Goal: Information Seeking & Learning: Find specific fact

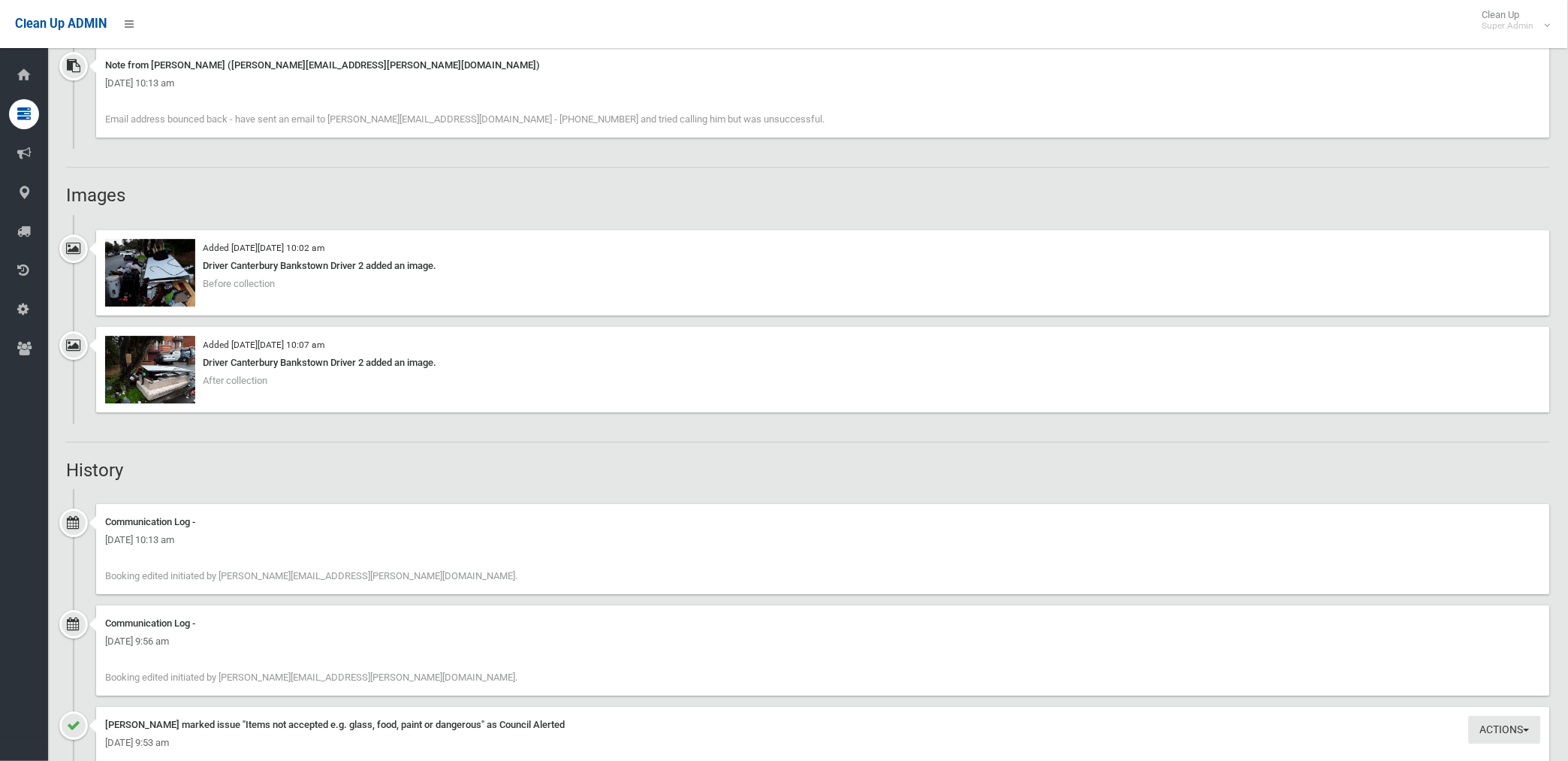
scroll to position [1251, 0]
click at [166, 293] on img at bounding box center [150, 272] width 90 height 68
click at [164, 387] on img at bounding box center [150, 369] width 90 height 68
click at [166, 281] on img at bounding box center [150, 272] width 90 height 68
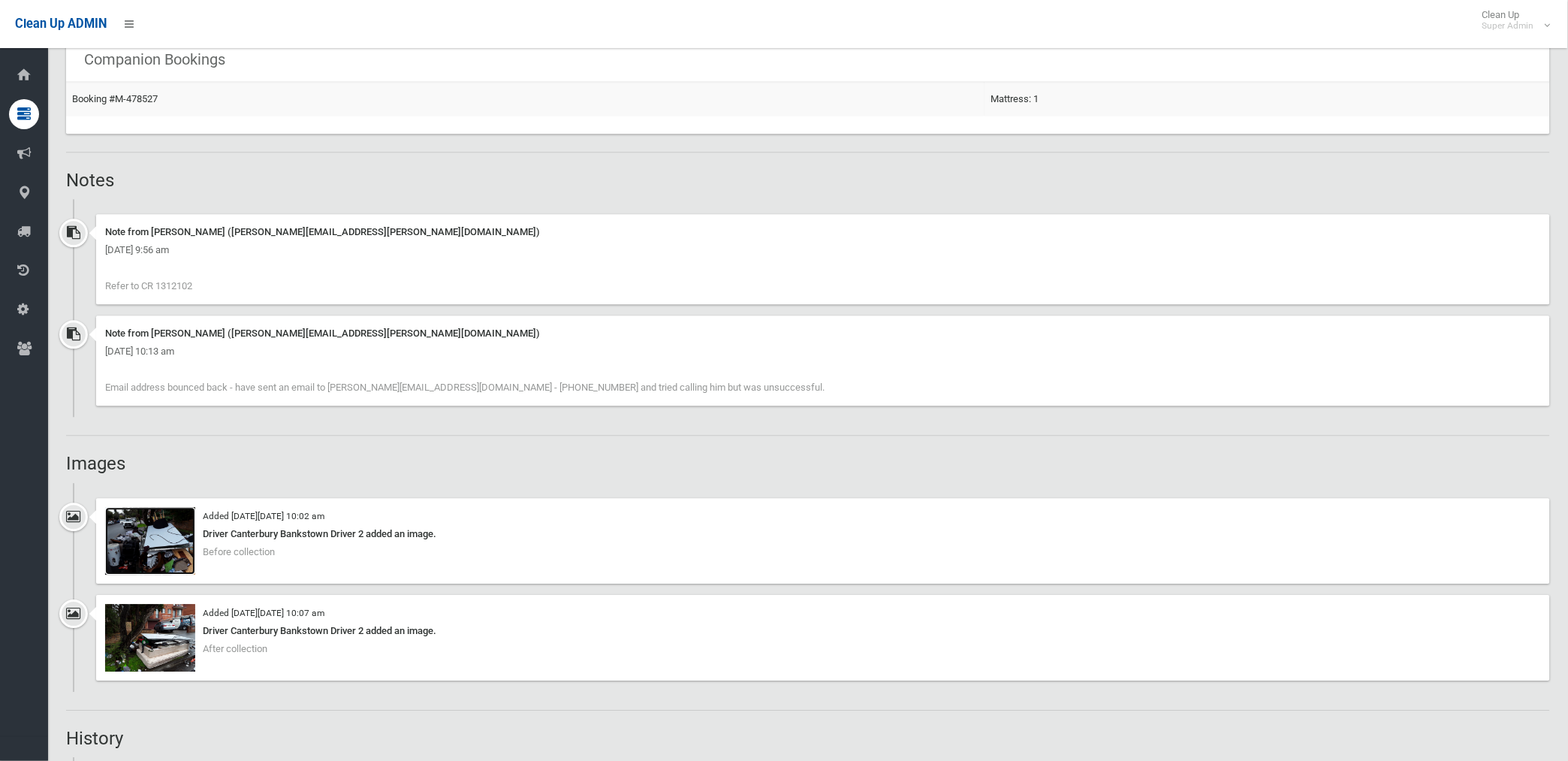
scroll to position [834, 0]
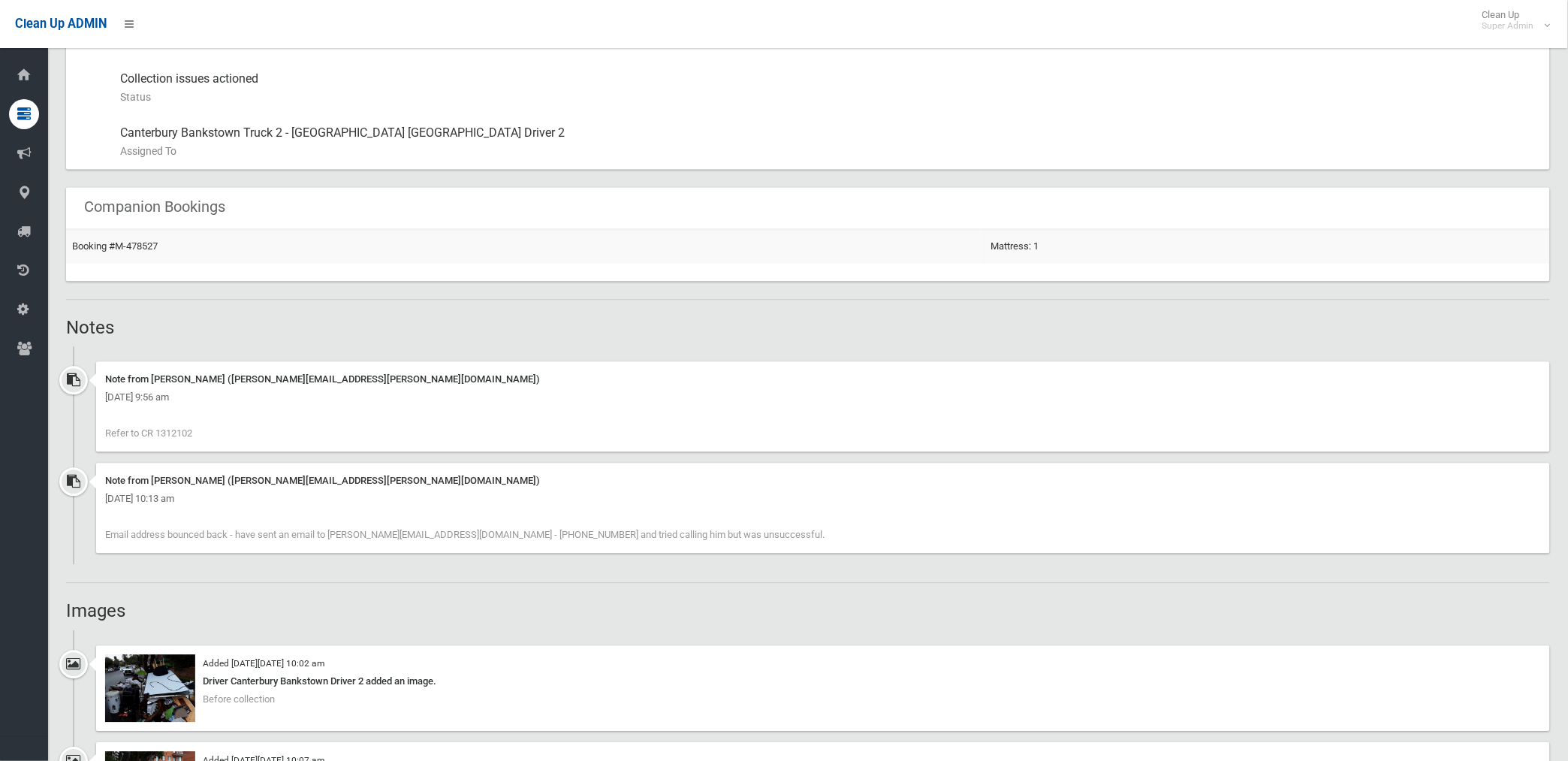
click at [172, 434] on span "Refer to CR 1312102" at bounding box center [149, 434] width 87 height 11
drag, startPoint x: 158, startPoint y: 429, endPoint x: 196, endPoint y: 429, distance: 38.0
click at [196, 429] on div "Note from Annette Stewart (annette.stewart@cbcity.nsw.gov.au) Thursday 21st Aug…" at bounding box center [823, 407] width 1454 height 90
drag, startPoint x: 196, startPoint y: 429, endPoint x: 178, endPoint y: 432, distance: 18.2
copy span "1312102"
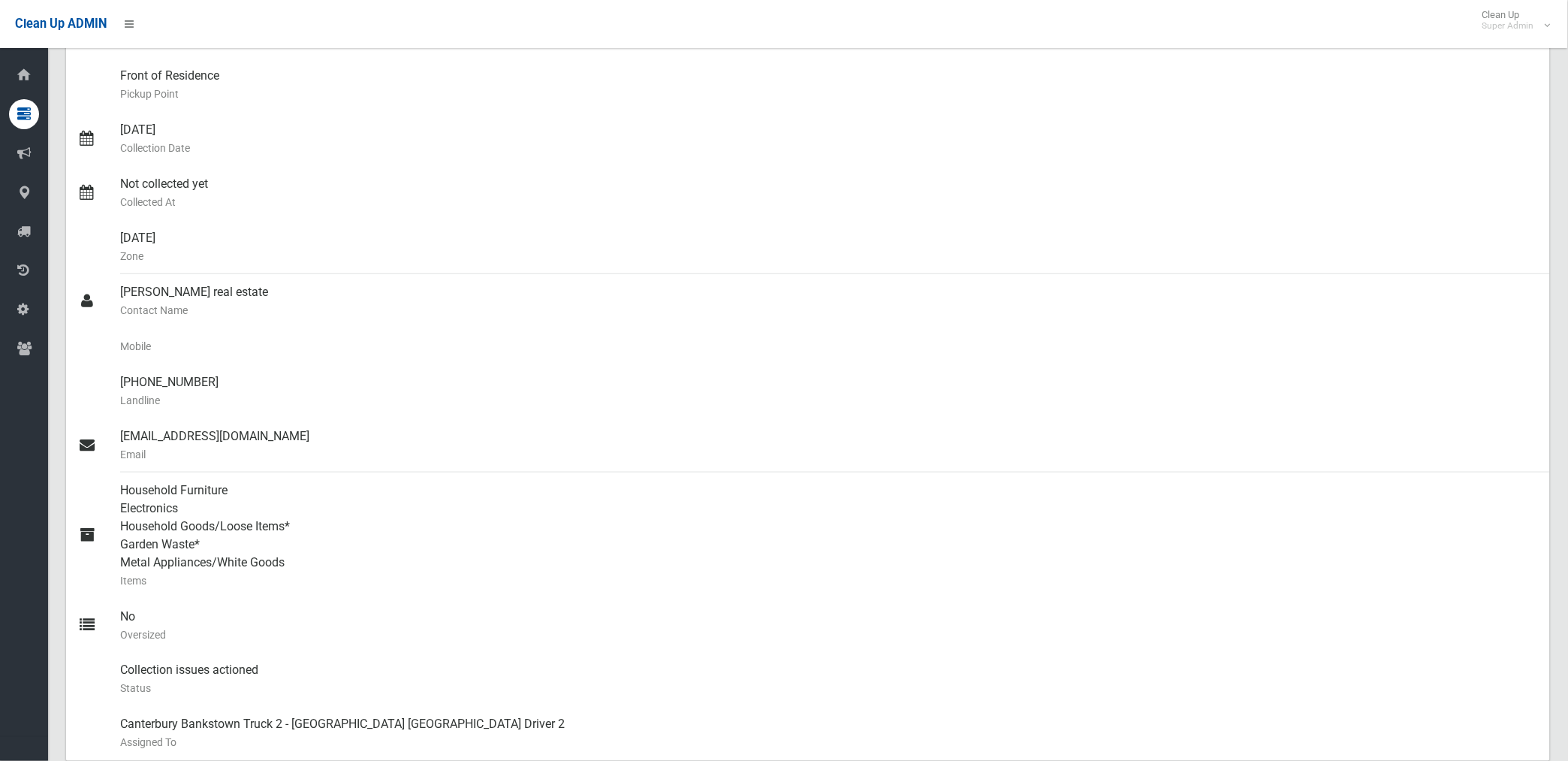
scroll to position [0, 0]
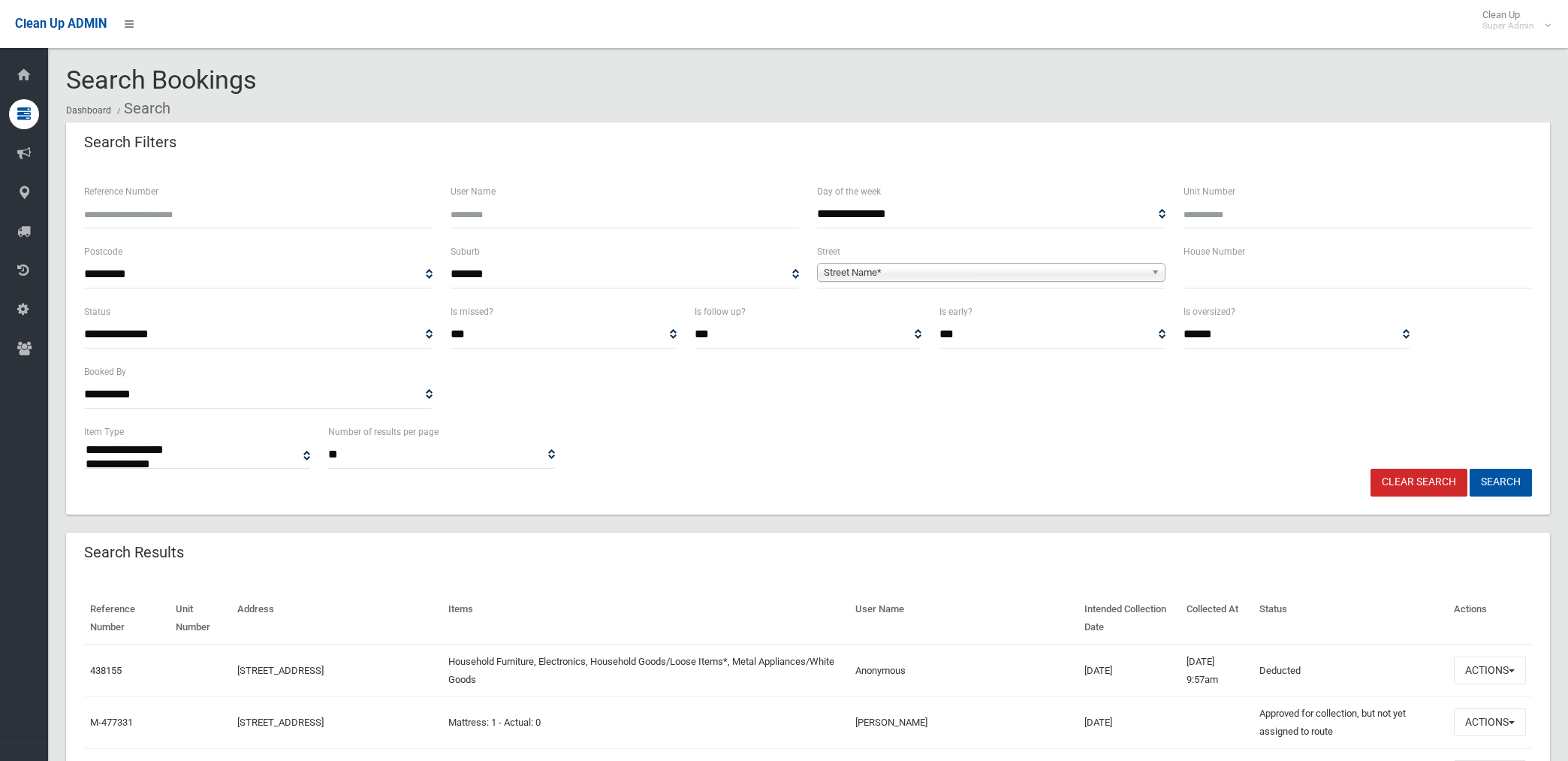
select select
click at [228, 212] on input "Reference Number" at bounding box center [259, 214] width 348 height 28
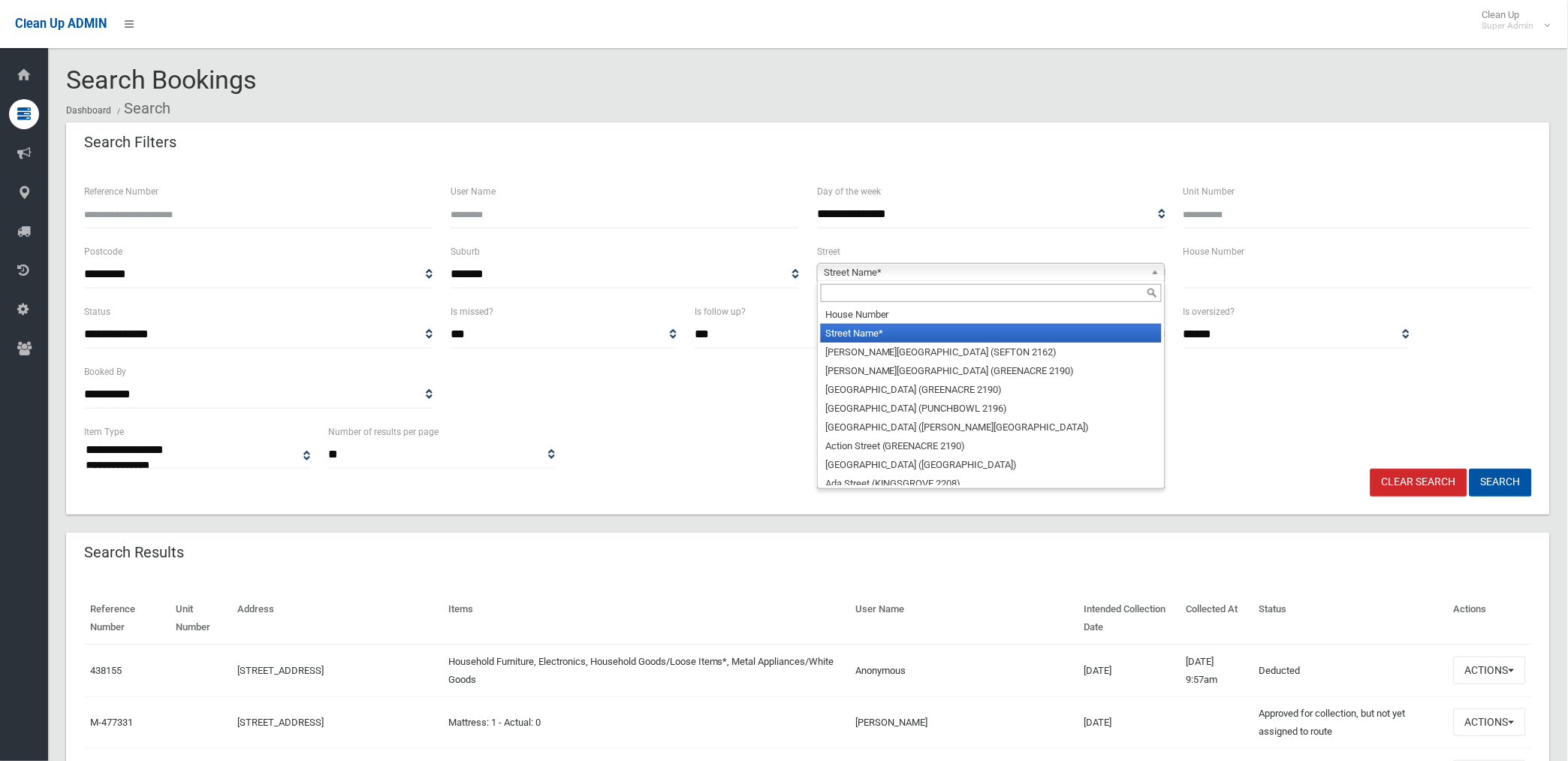
click at [916, 273] on span "Street Name*" at bounding box center [984, 273] width 321 height 18
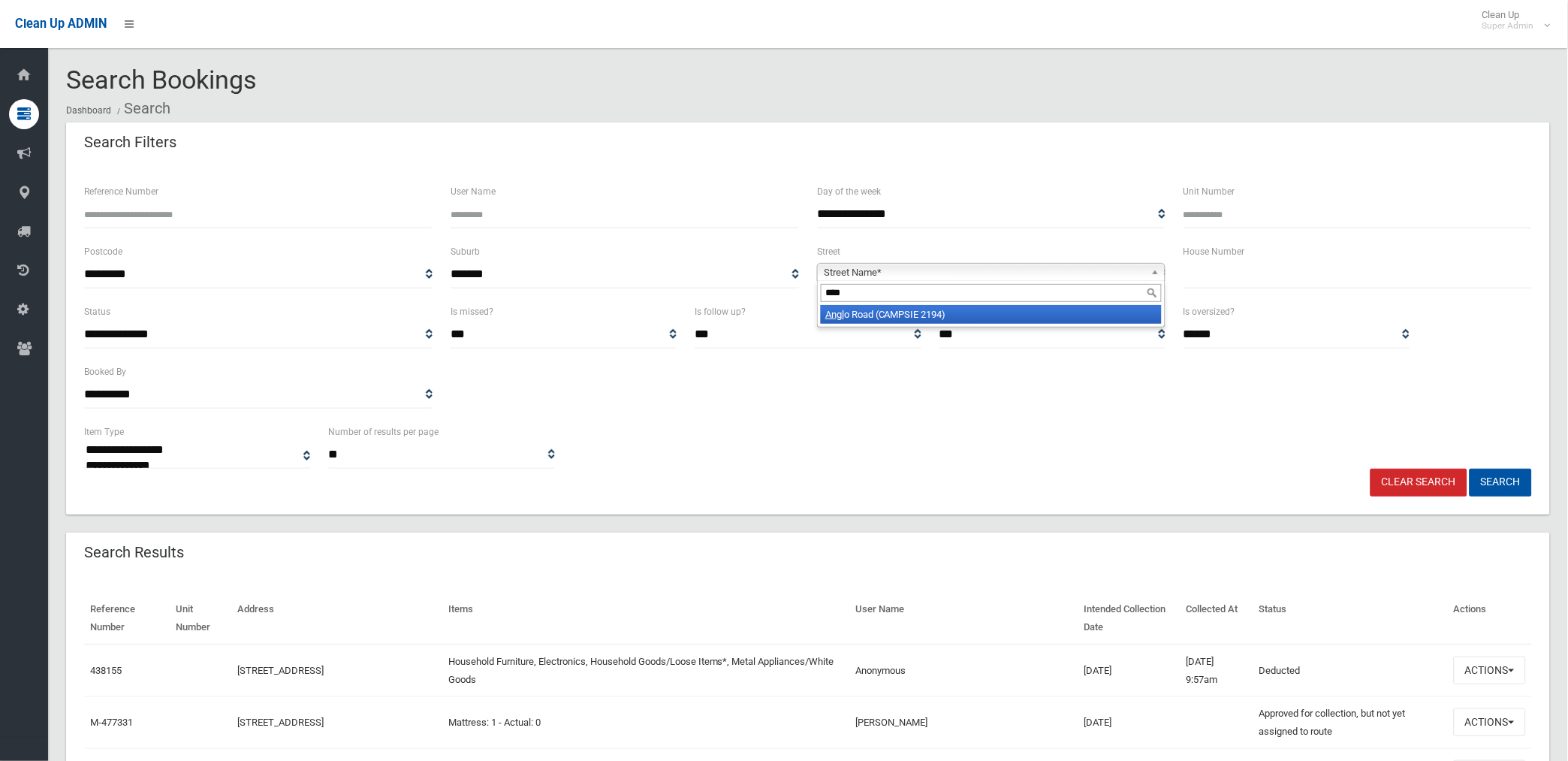
type input "*****"
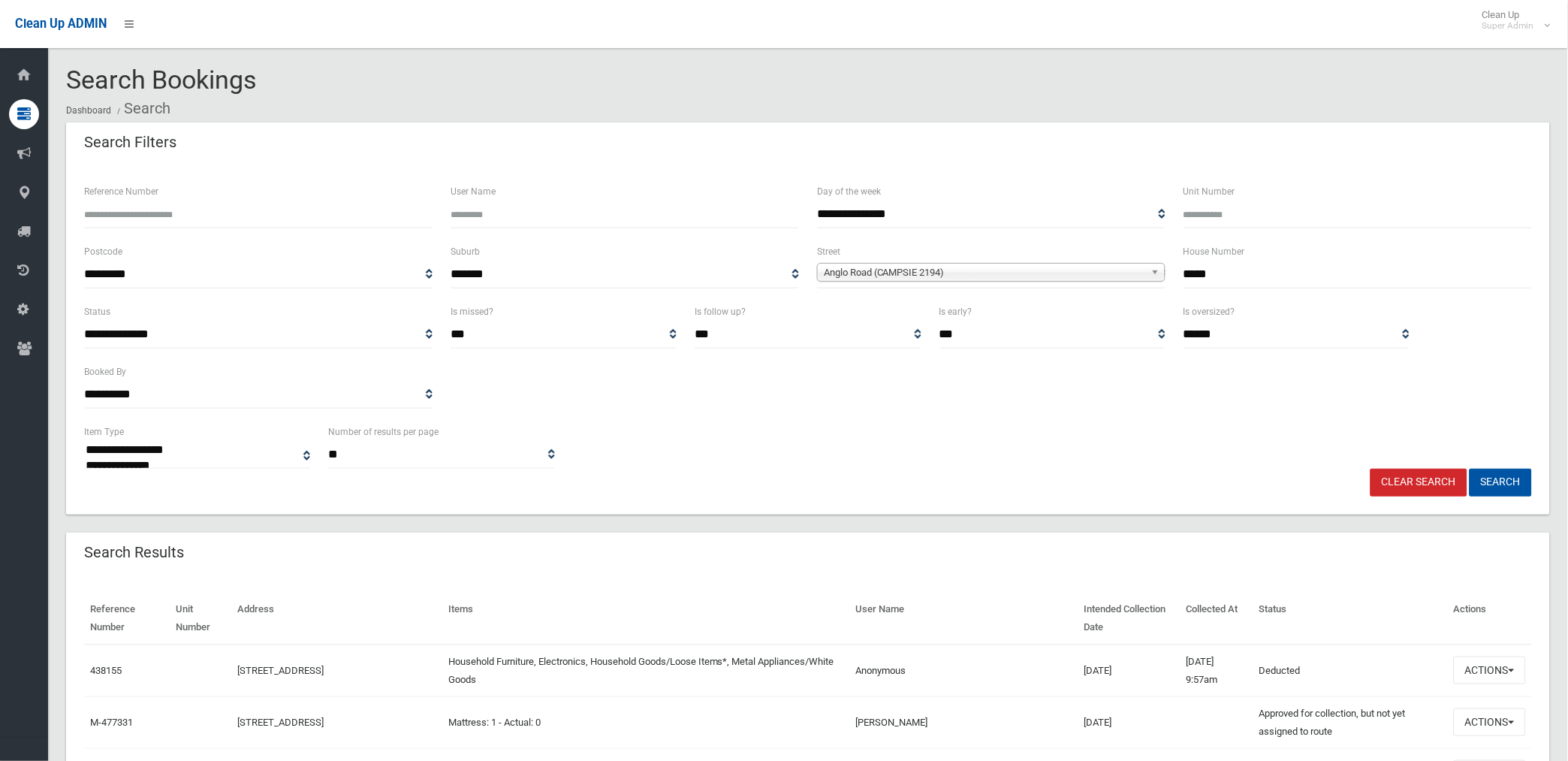
type input "*****"
click at [1470, 468] on button "Search" at bounding box center [1501, 482] width 63 height 28
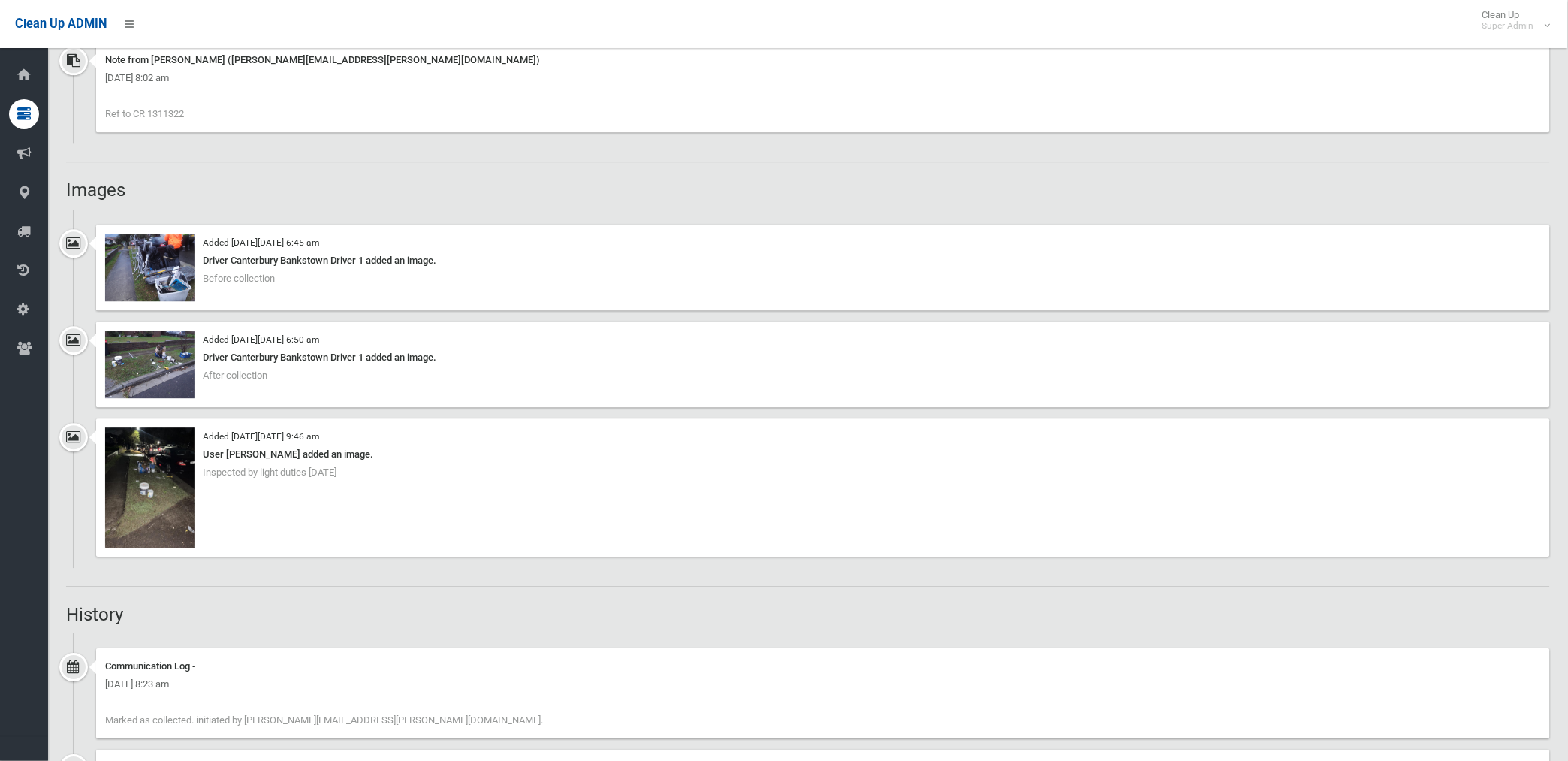
scroll to position [1084, 0]
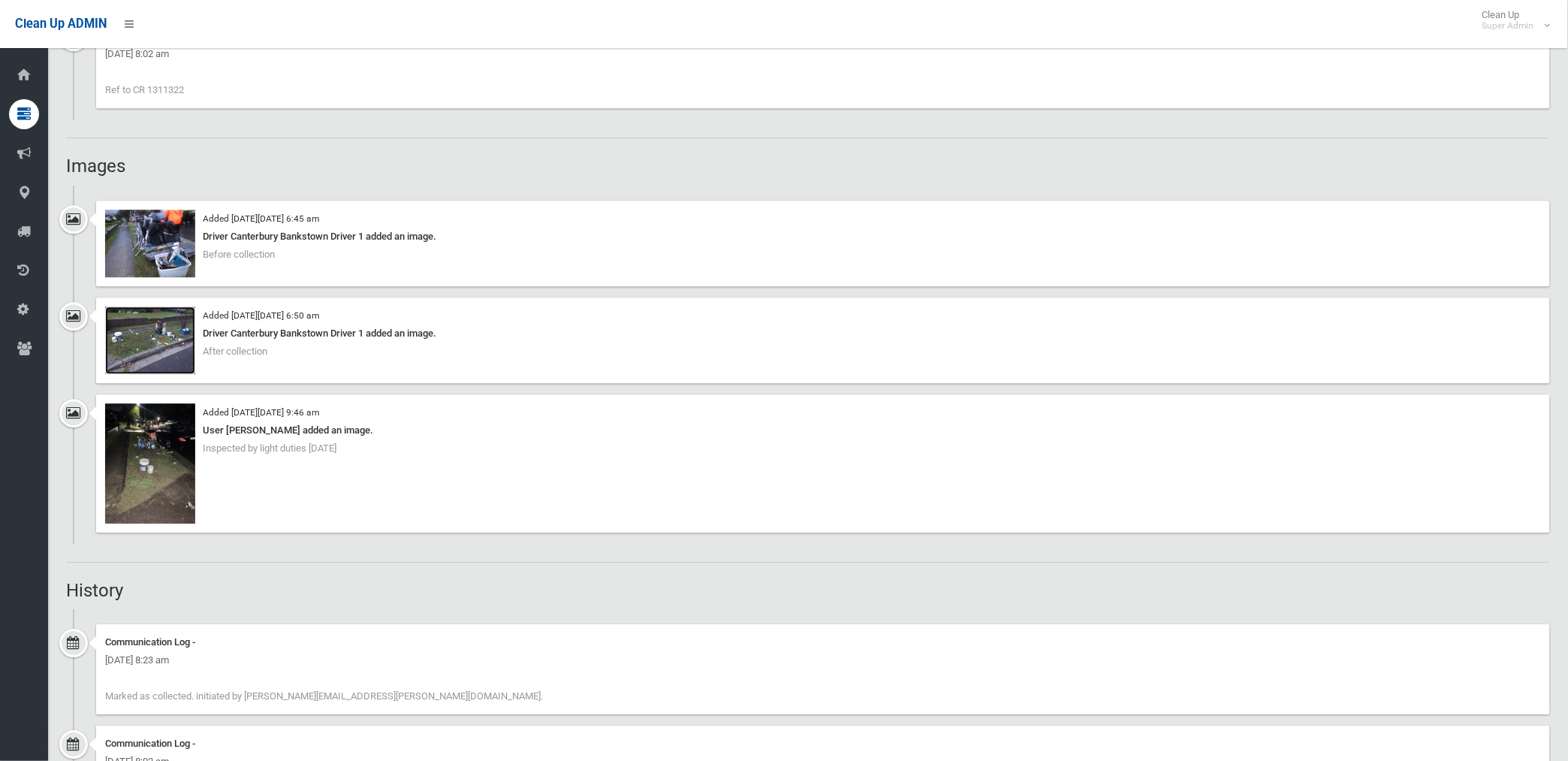
click at [158, 347] on img at bounding box center [150, 340] width 90 height 68
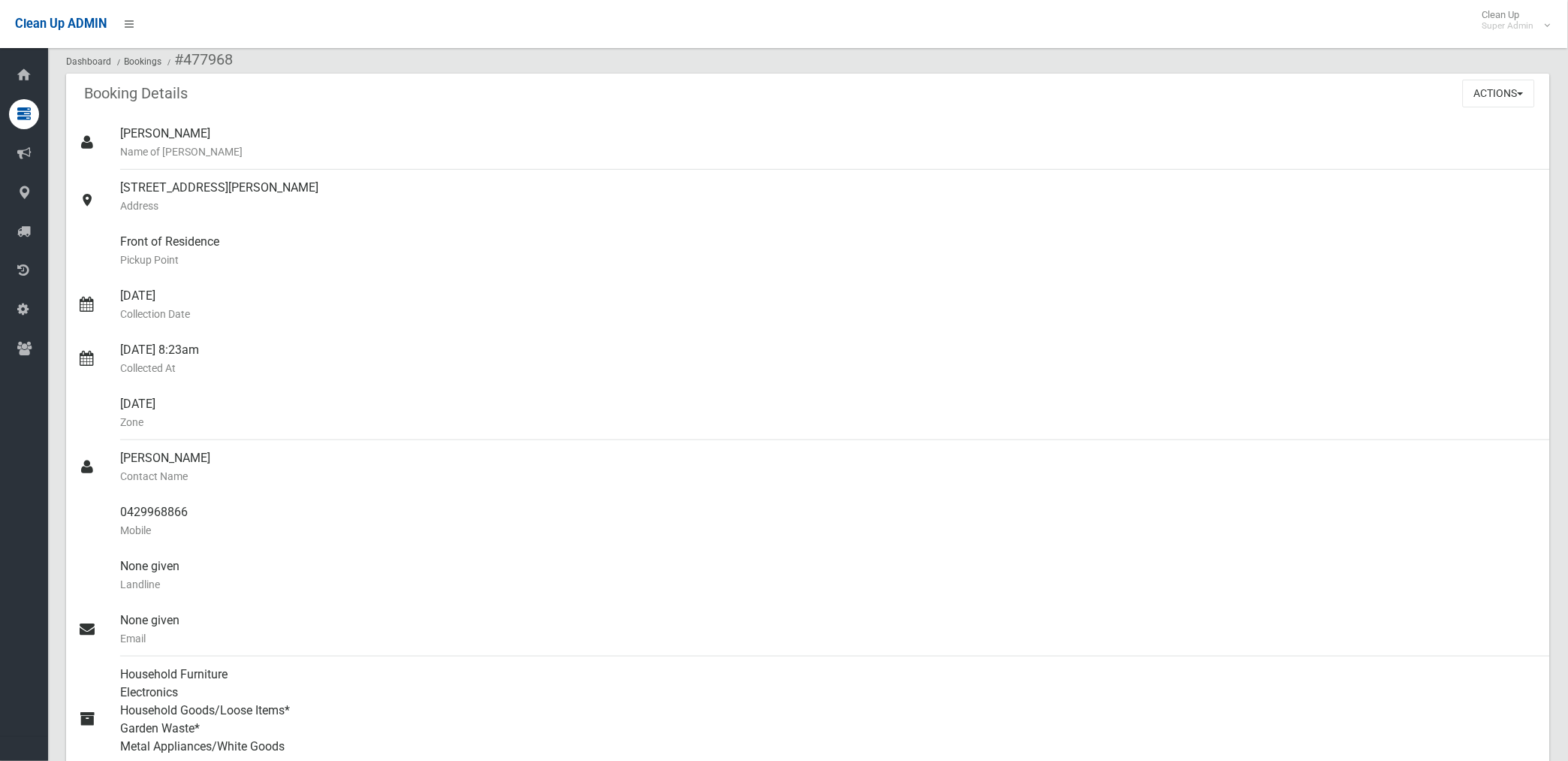
scroll to position [0, 0]
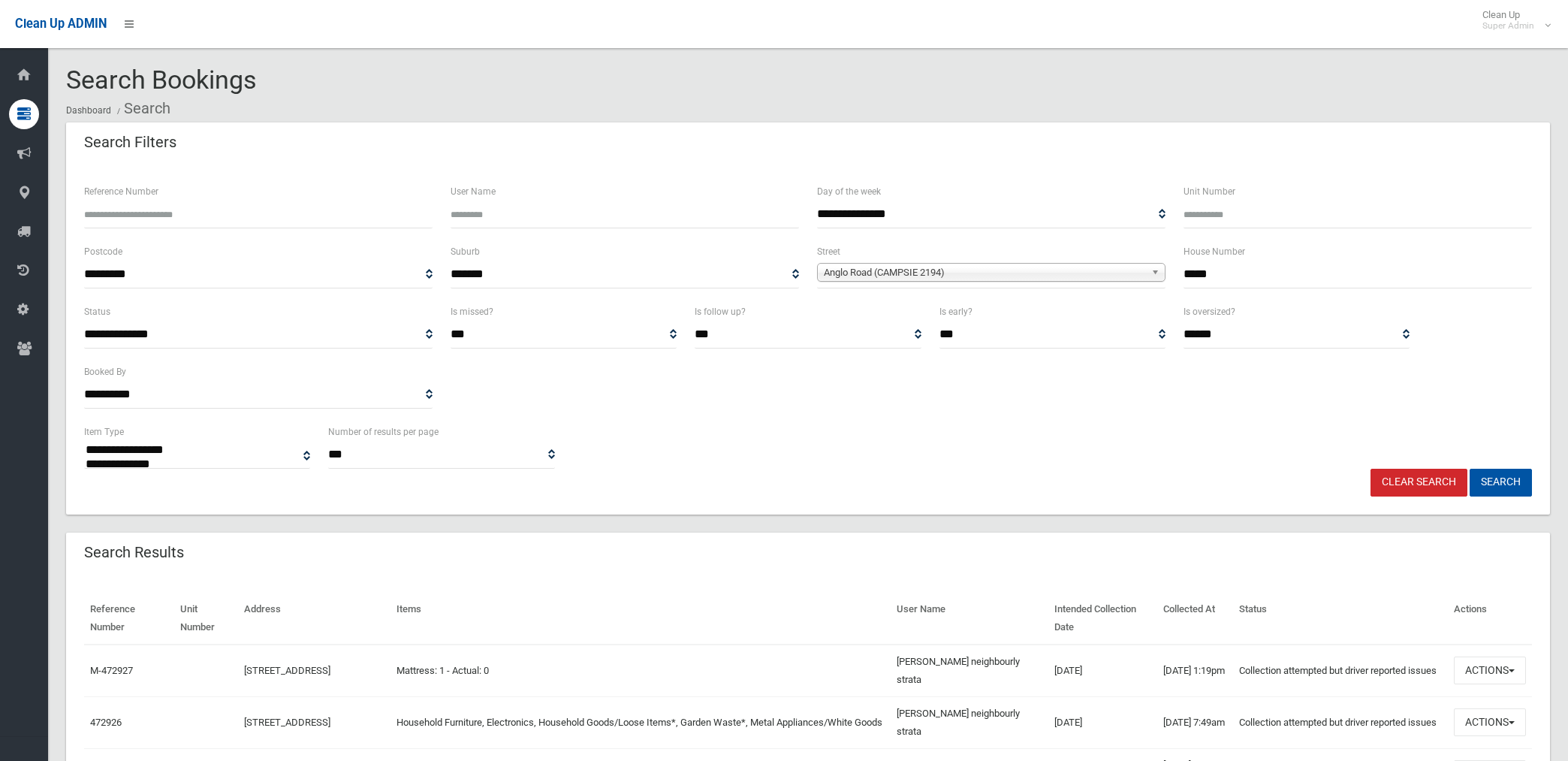
select select
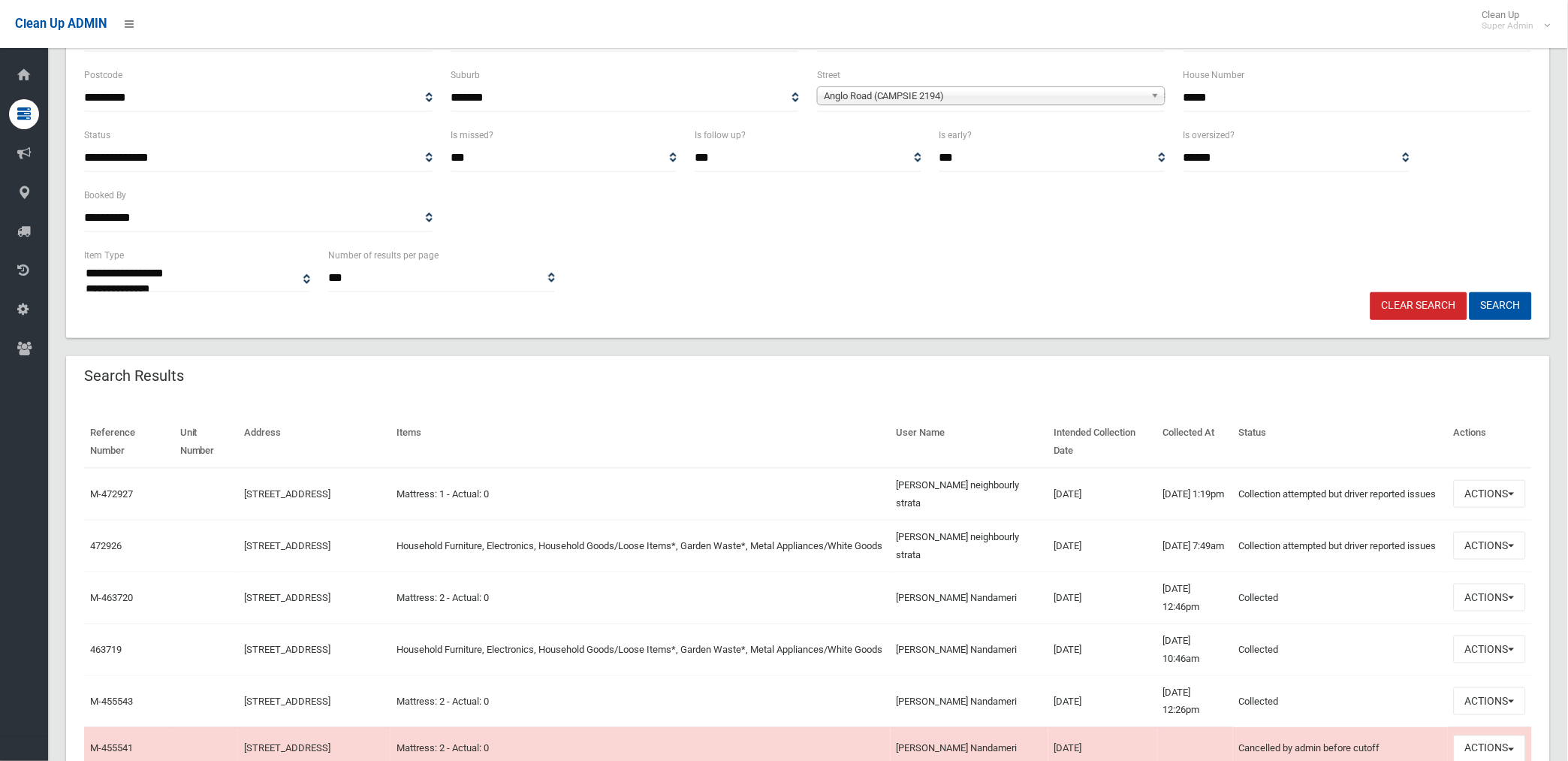
scroll to position [250, 0]
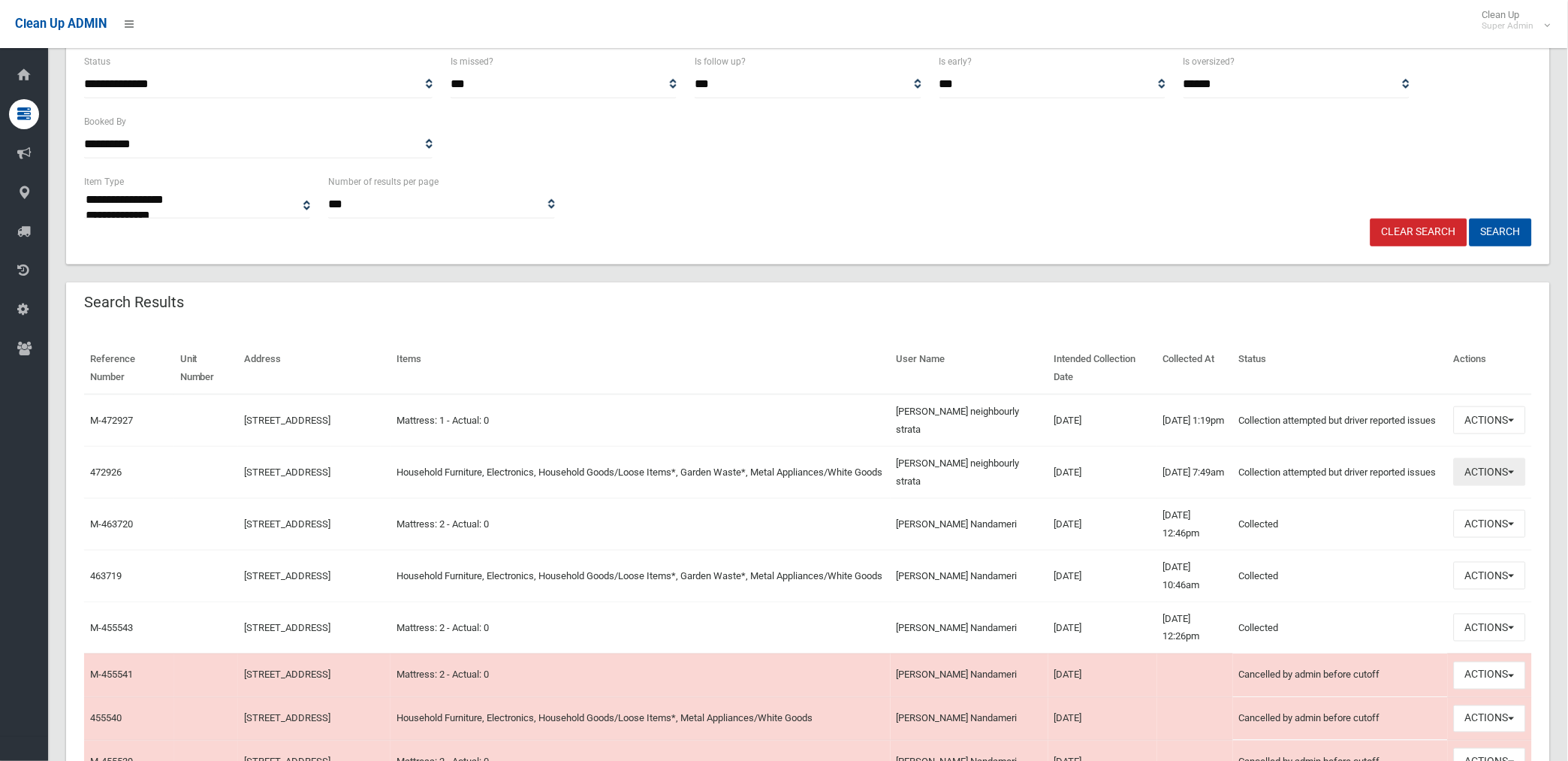
click at [1492, 469] on button "Actions" at bounding box center [1490, 472] width 72 height 28
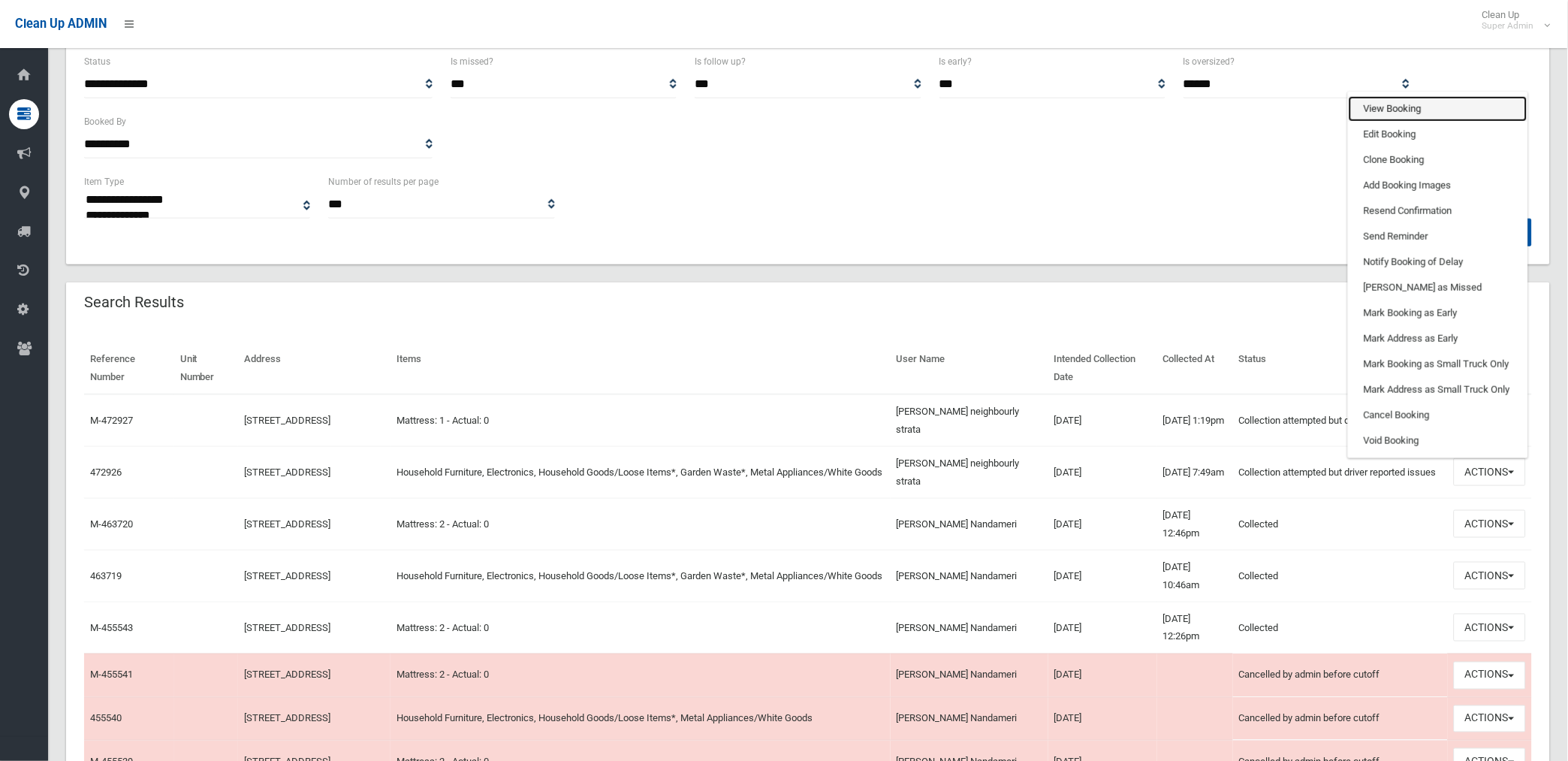
click at [1400, 101] on link "View Booking" at bounding box center [1437, 108] width 178 height 25
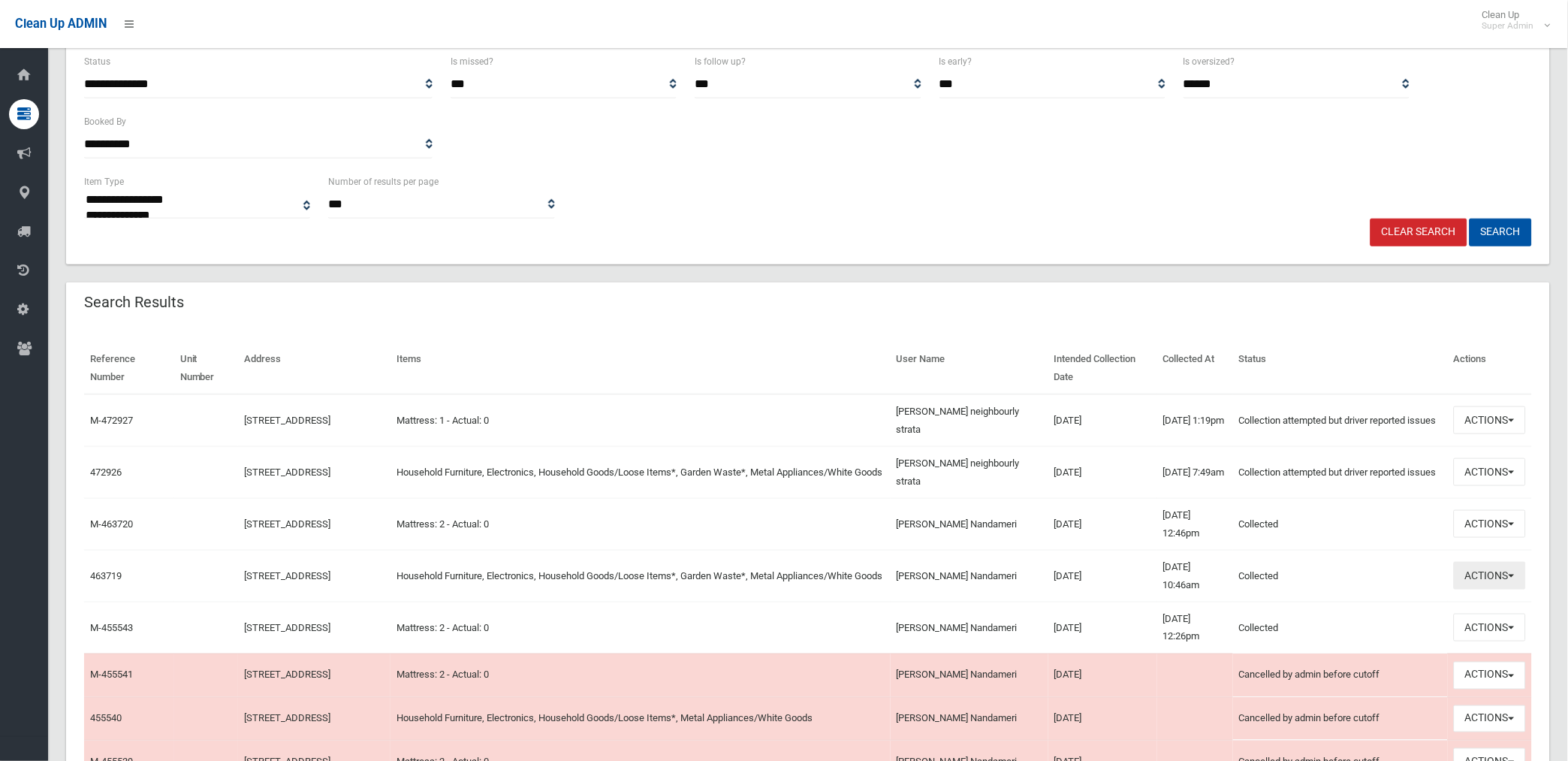
click at [1487, 574] on button "Actions" at bounding box center [1490, 576] width 72 height 28
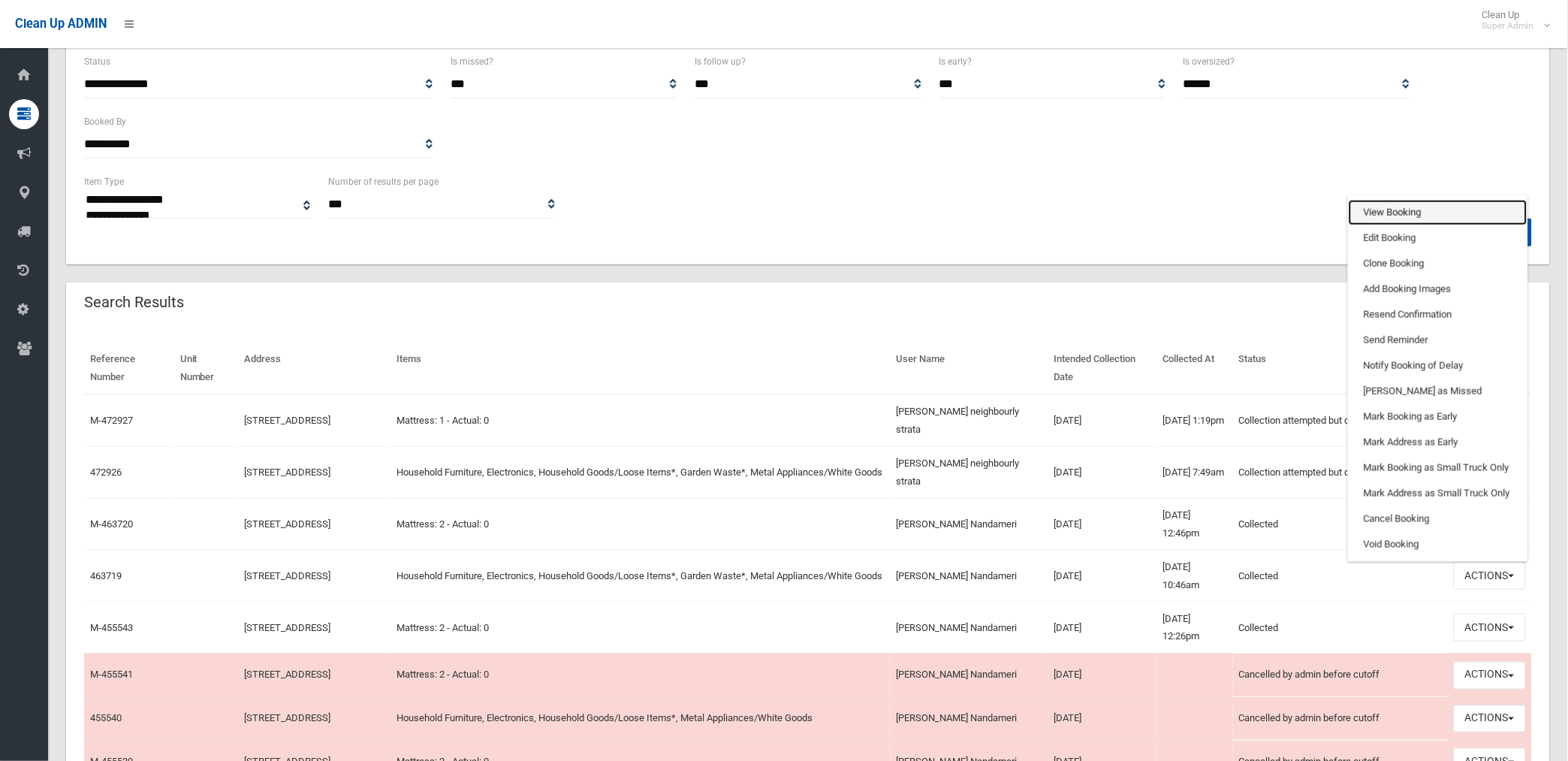
click at [1401, 209] on link "View Booking" at bounding box center [1437, 212] width 178 height 25
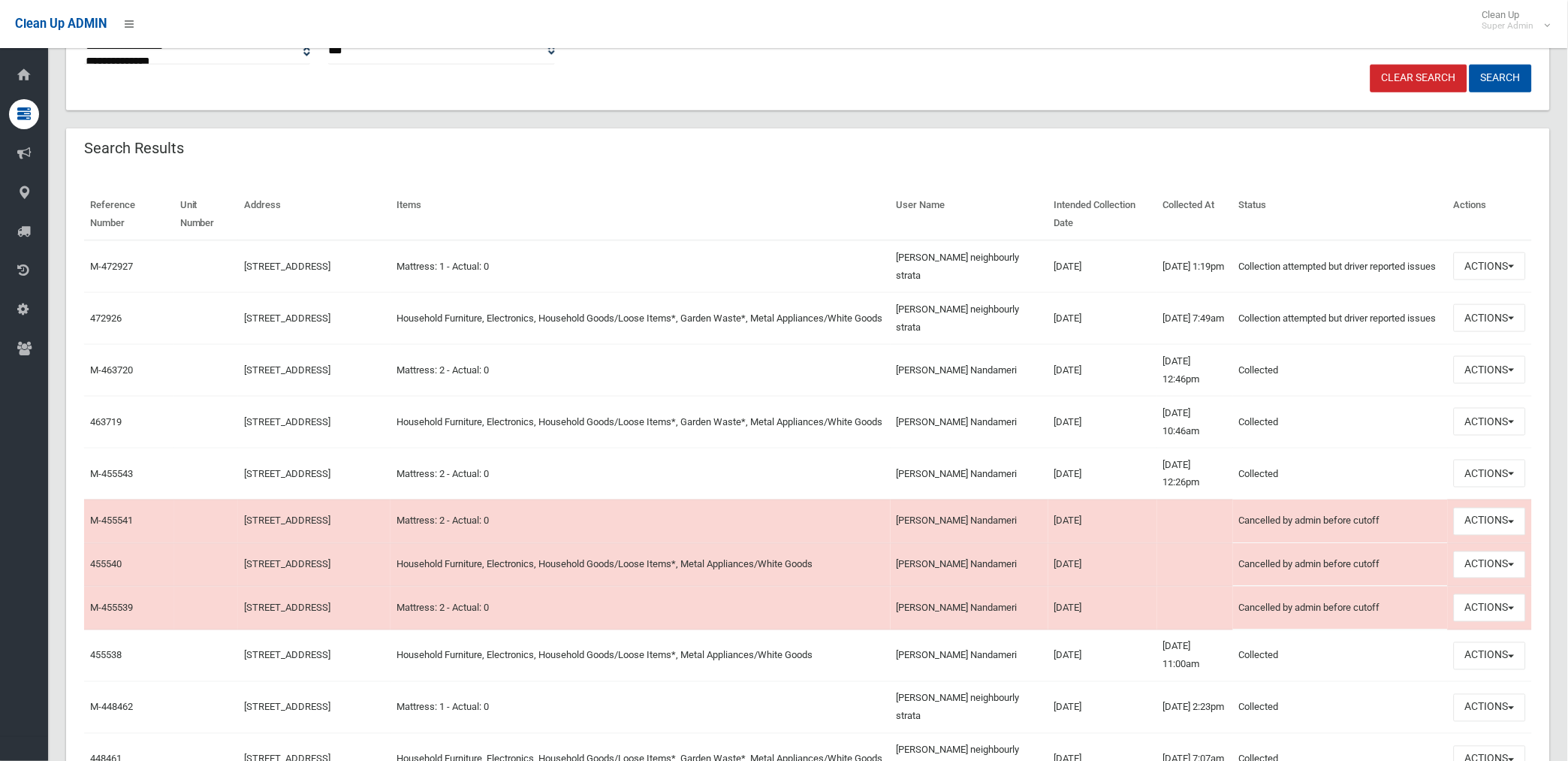
scroll to position [417, 0]
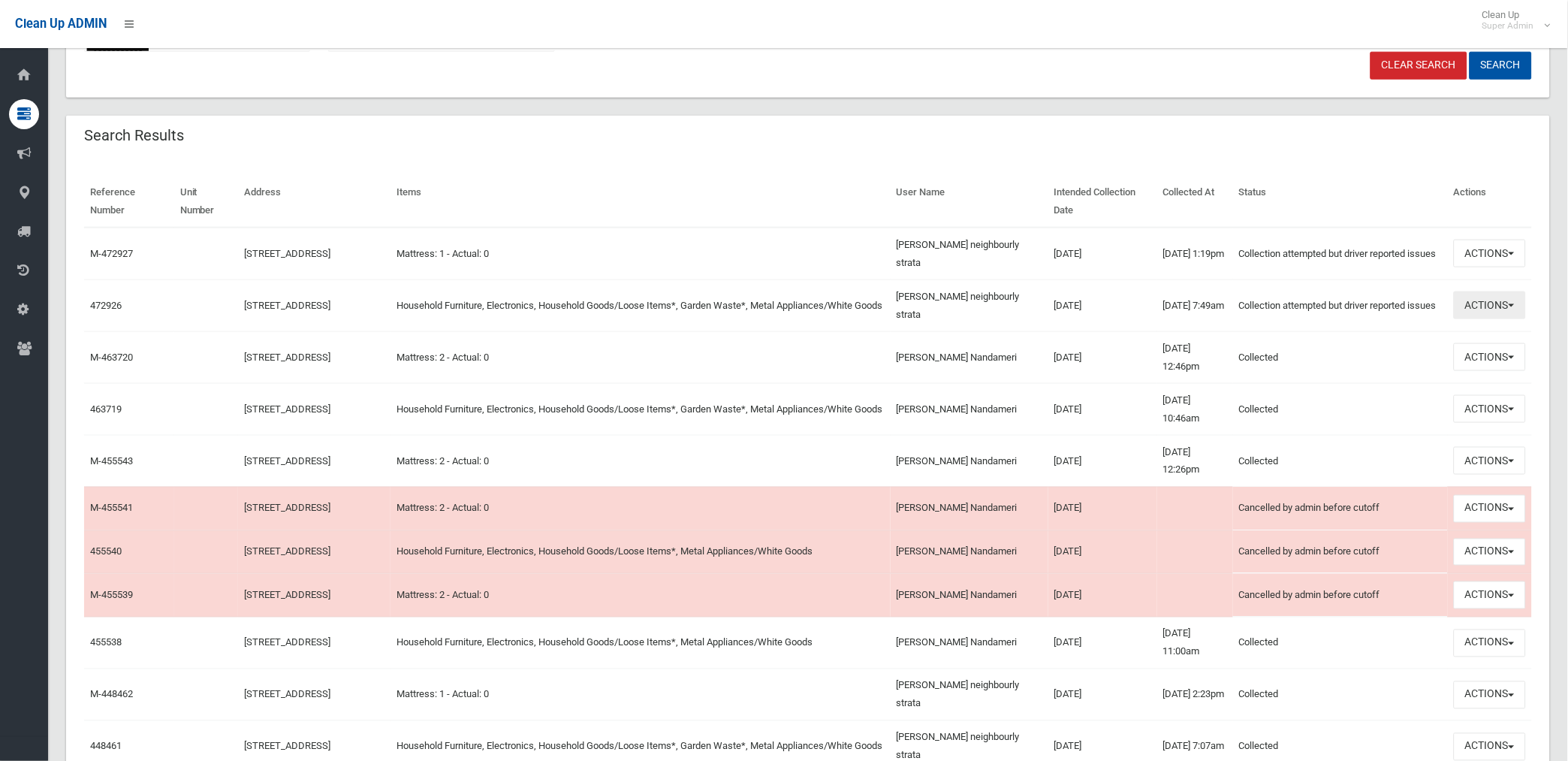
click at [1477, 301] on button "Actions" at bounding box center [1490, 306] width 72 height 28
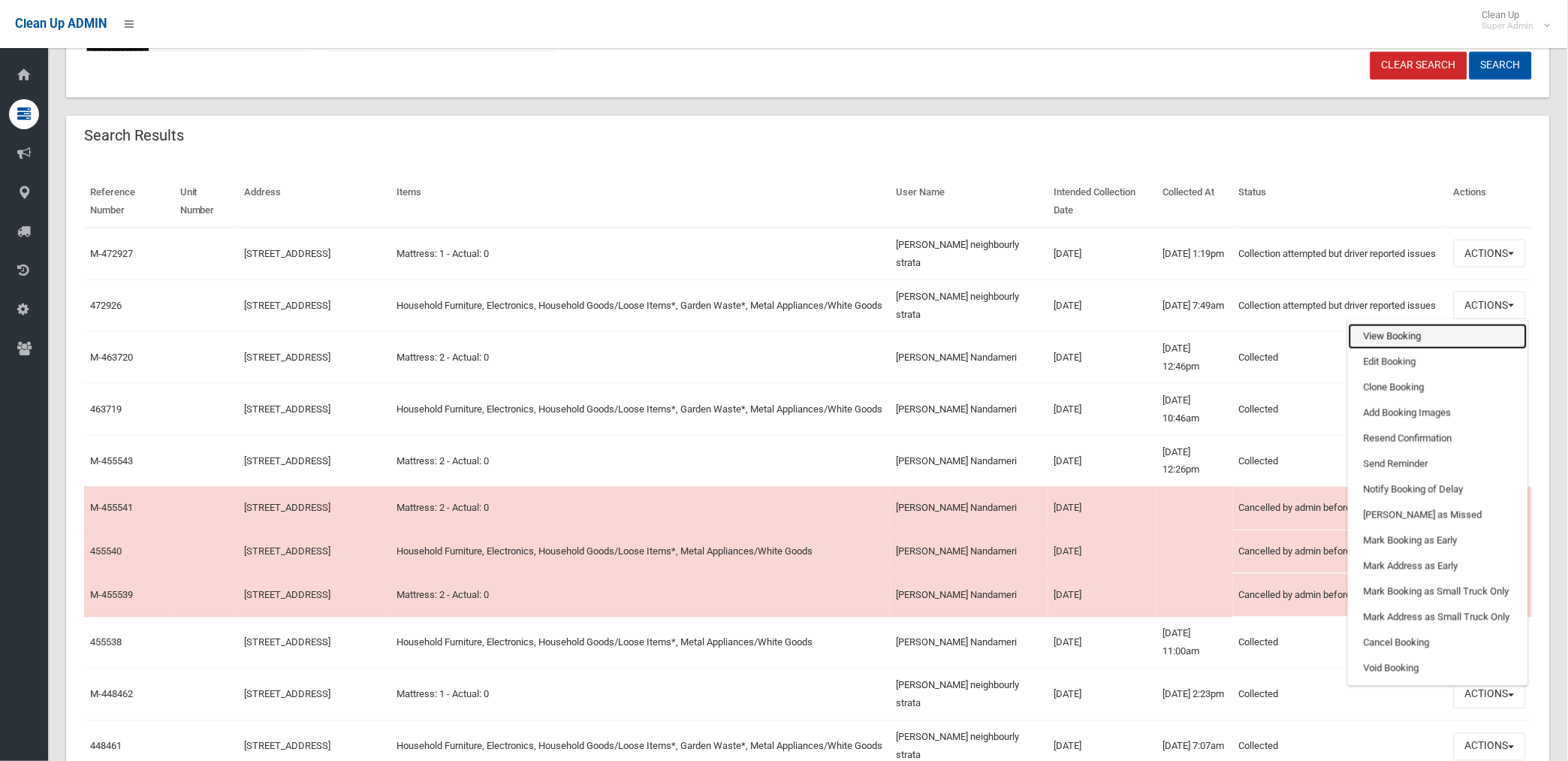
click at [1388, 336] on link "View Booking" at bounding box center [1437, 336] width 178 height 25
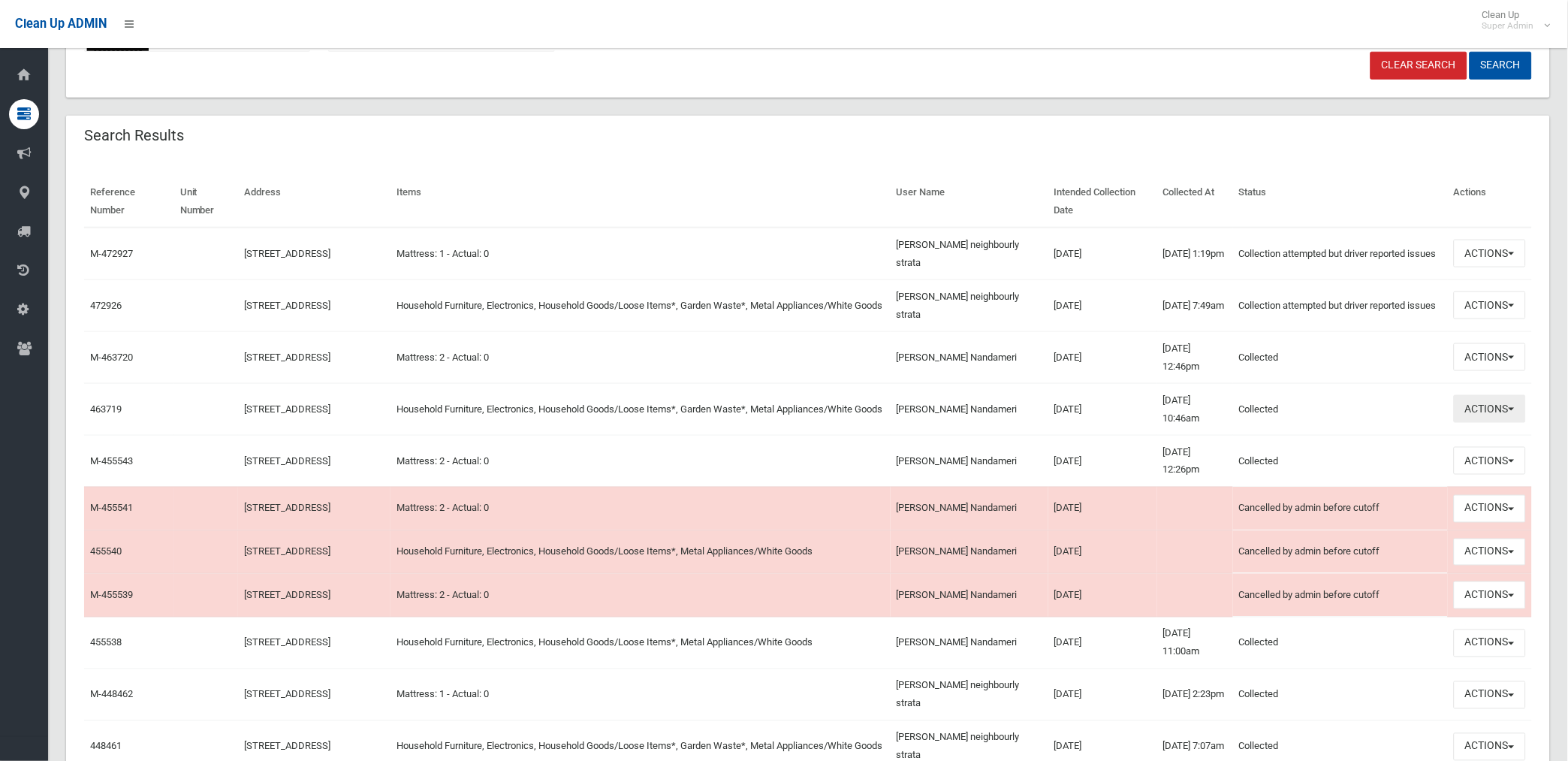
click at [1494, 407] on button "Actions" at bounding box center [1490, 409] width 72 height 28
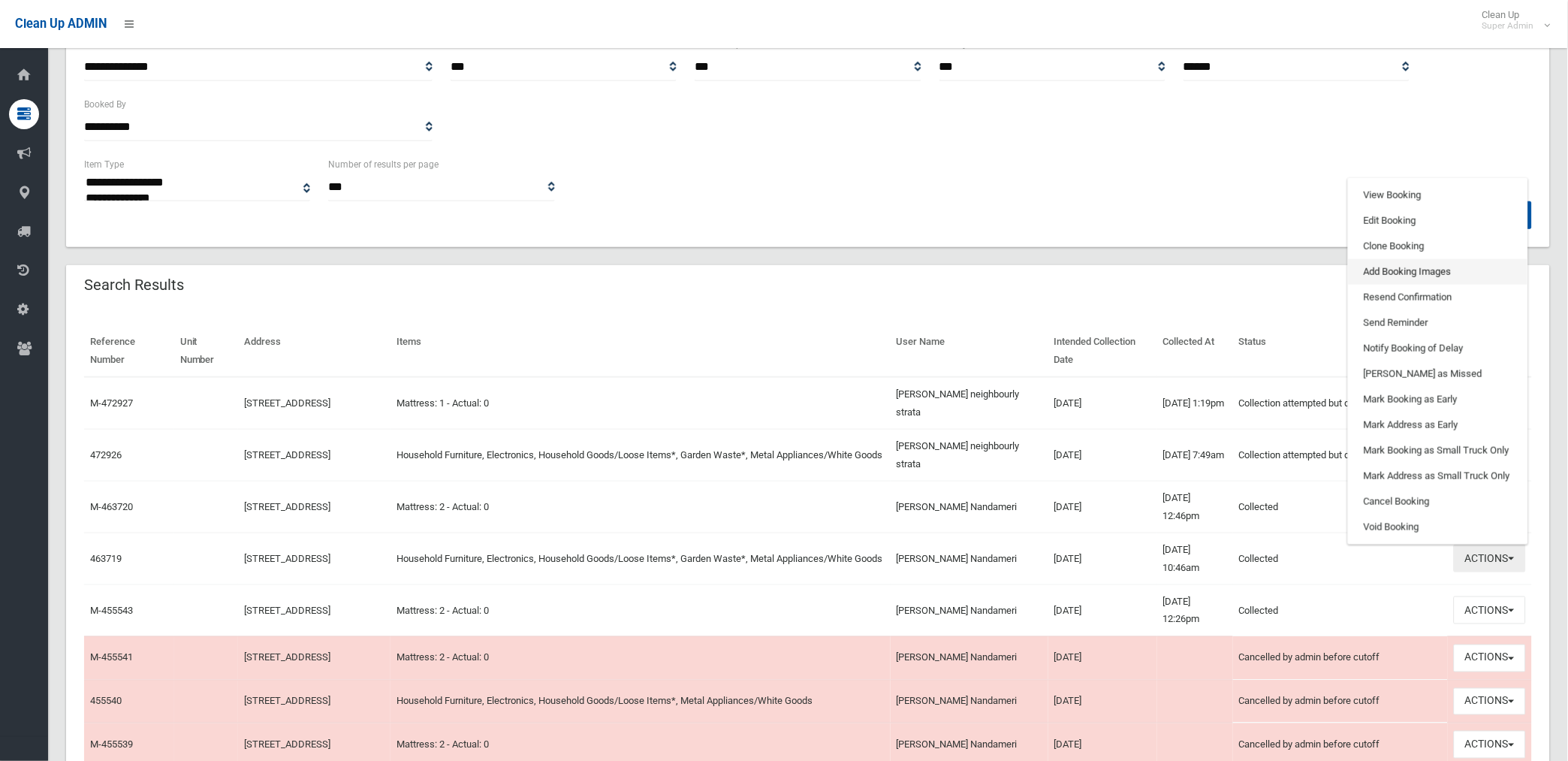
scroll to position [250, 0]
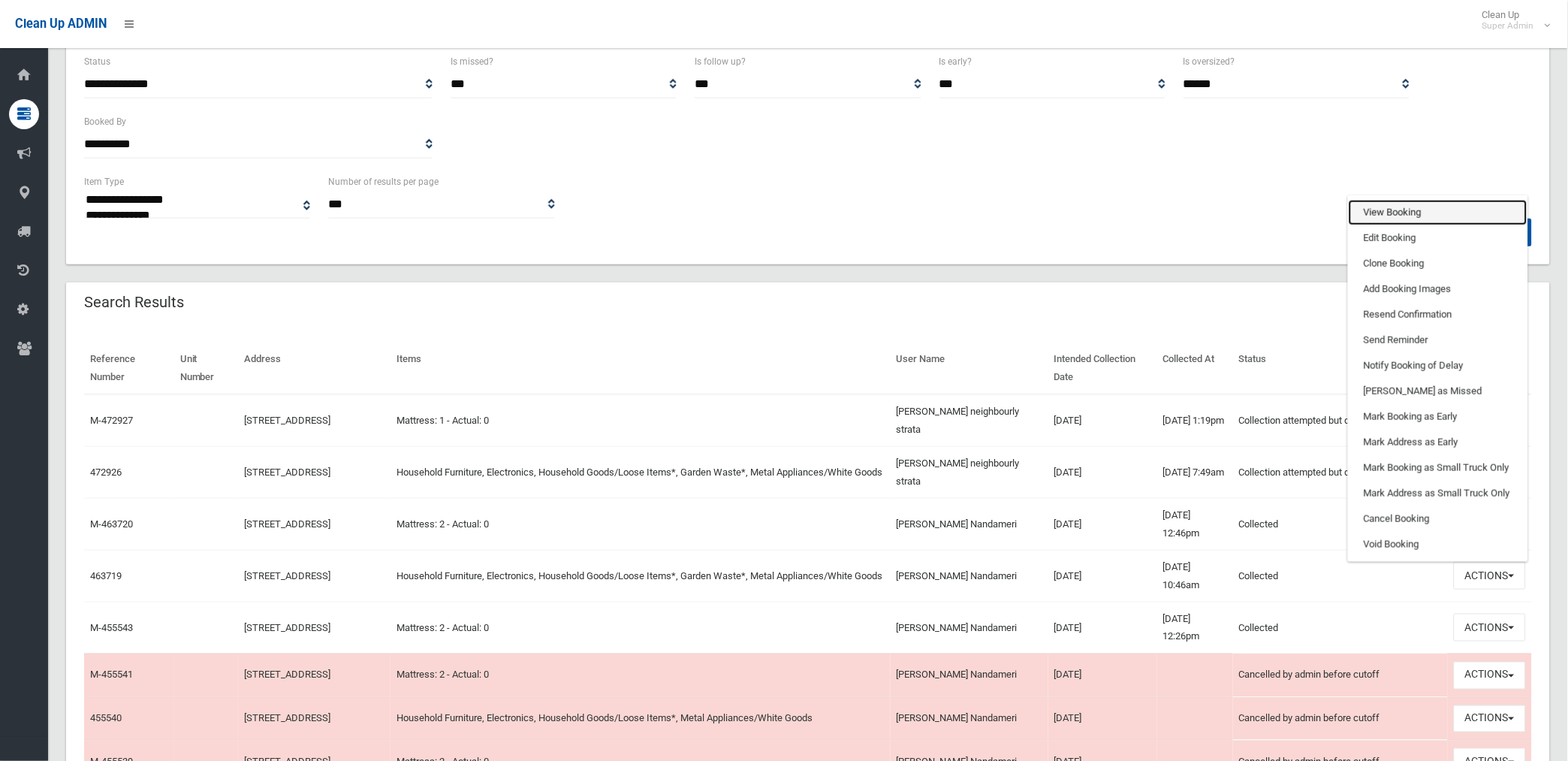
click at [1379, 207] on link "View Booking" at bounding box center [1437, 212] width 178 height 25
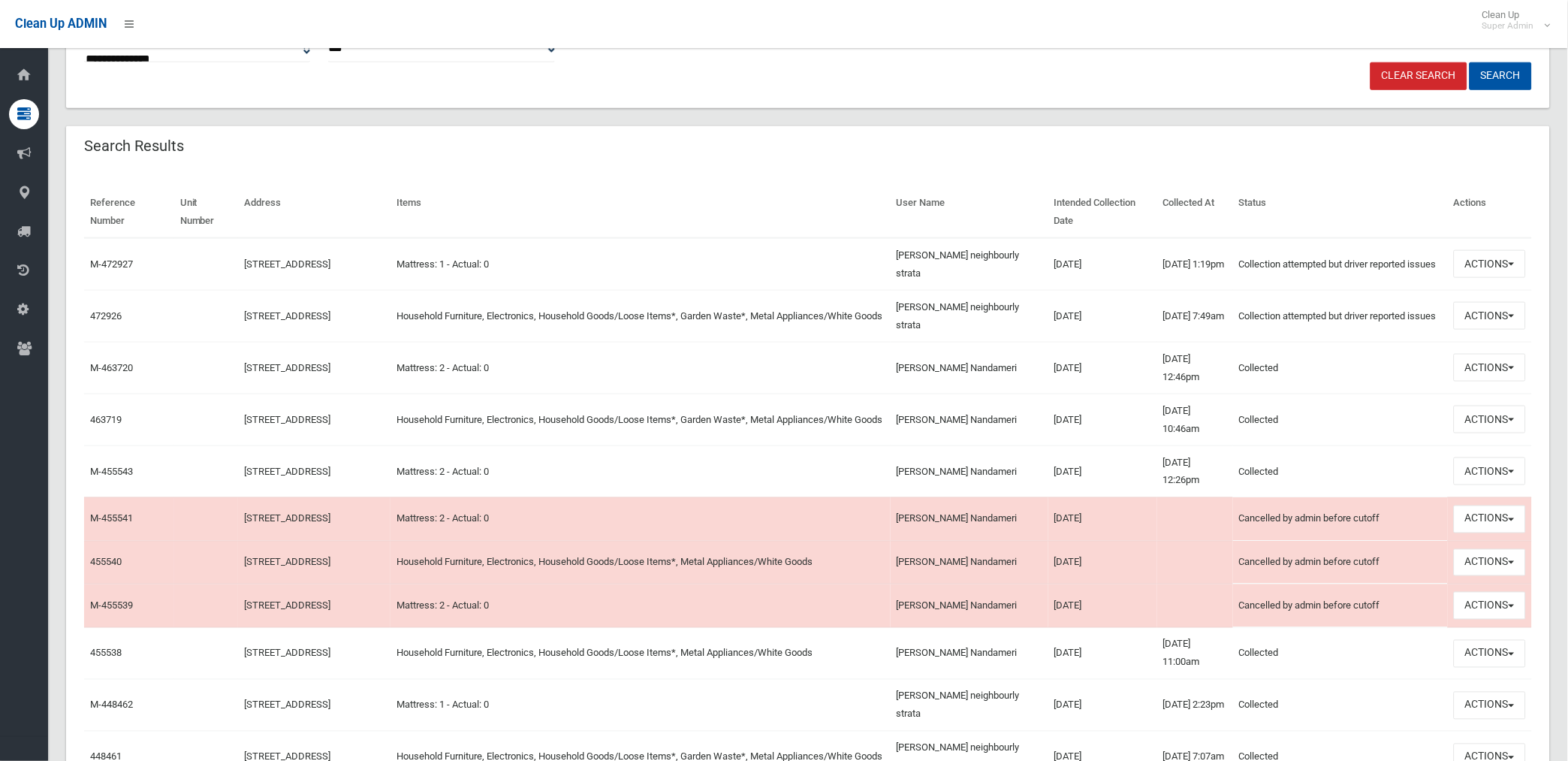
scroll to position [417, 0]
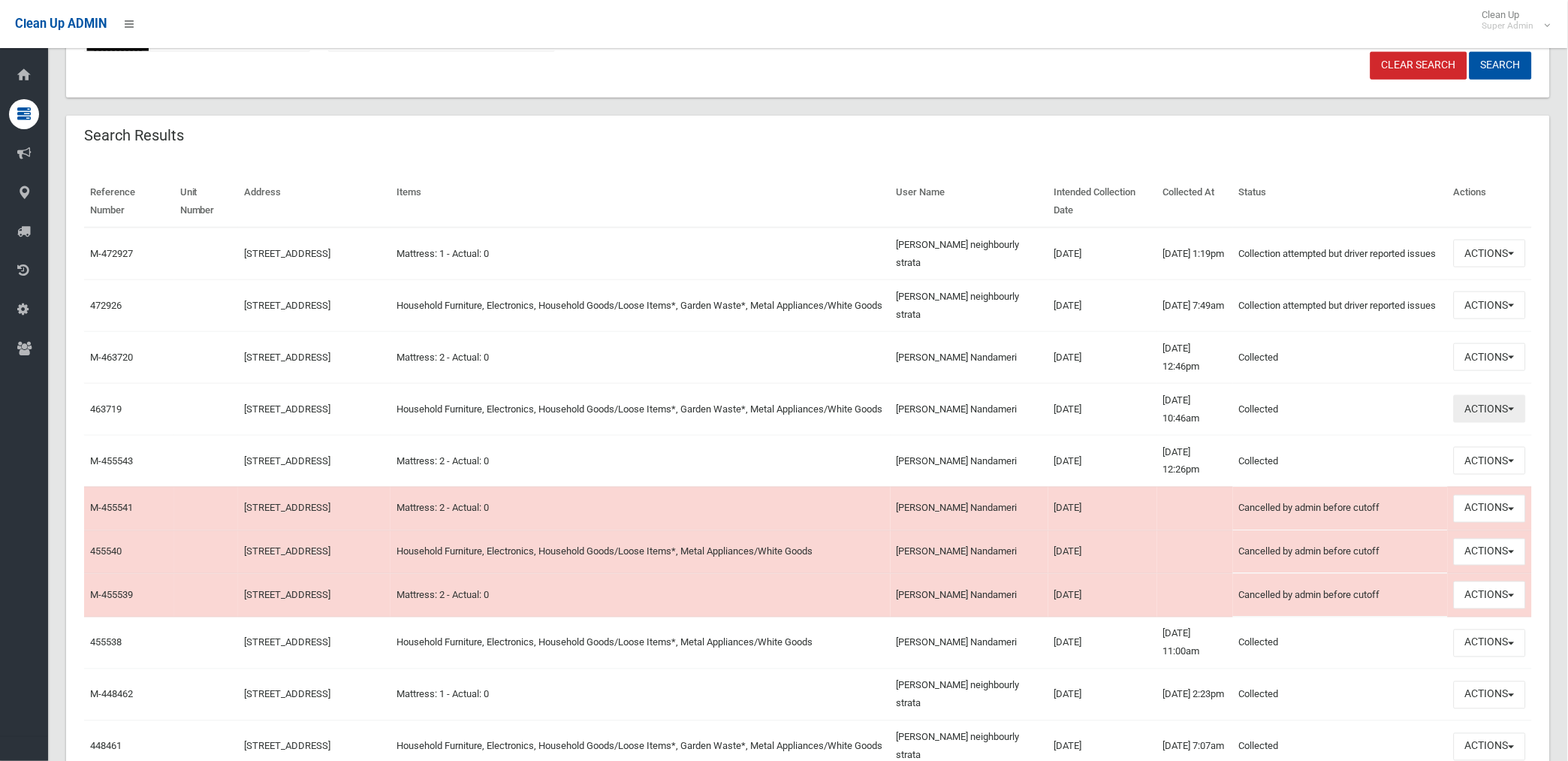
click at [1482, 407] on button "Actions" at bounding box center [1490, 409] width 72 height 28
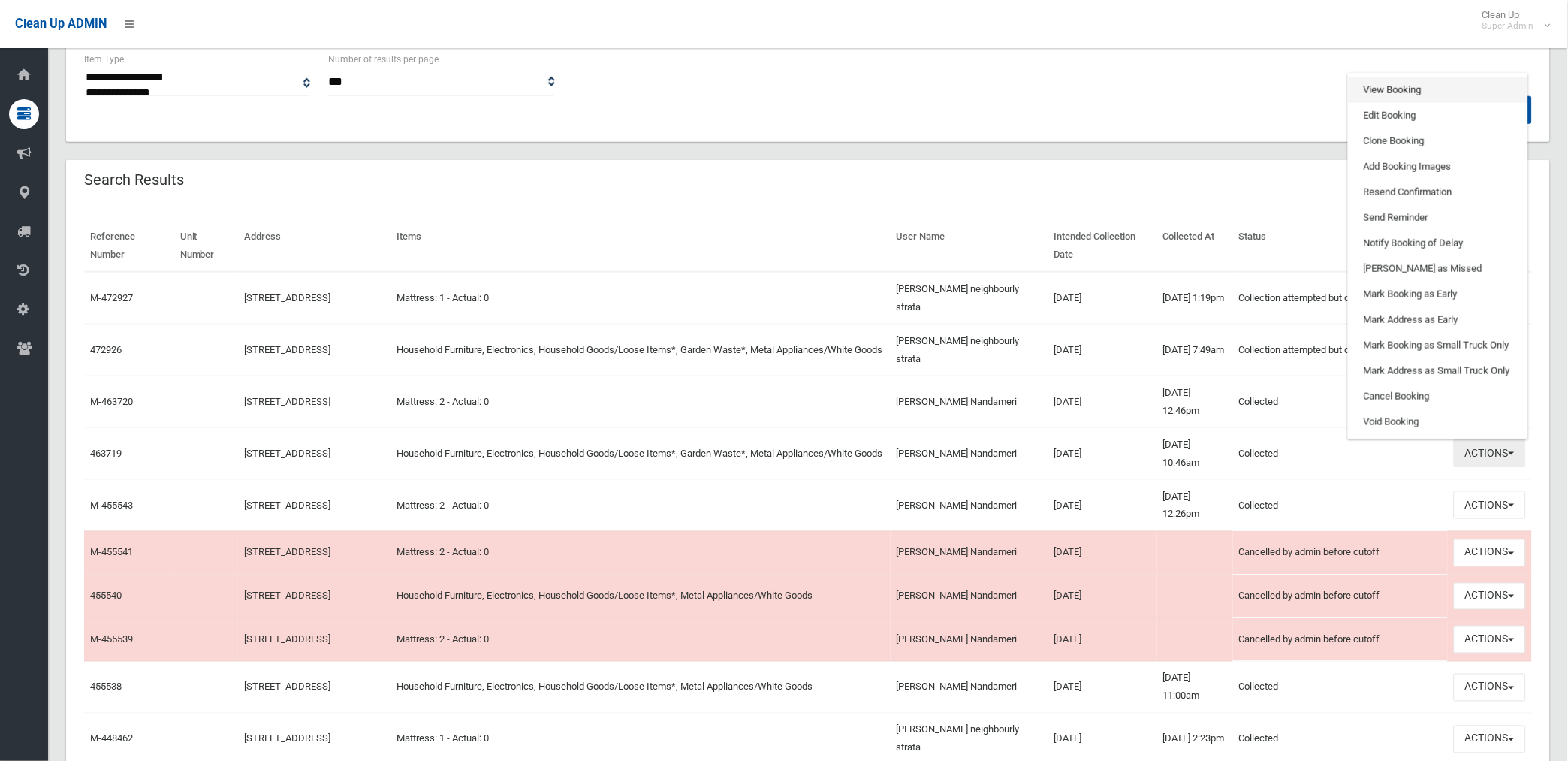
scroll to position [333, 0]
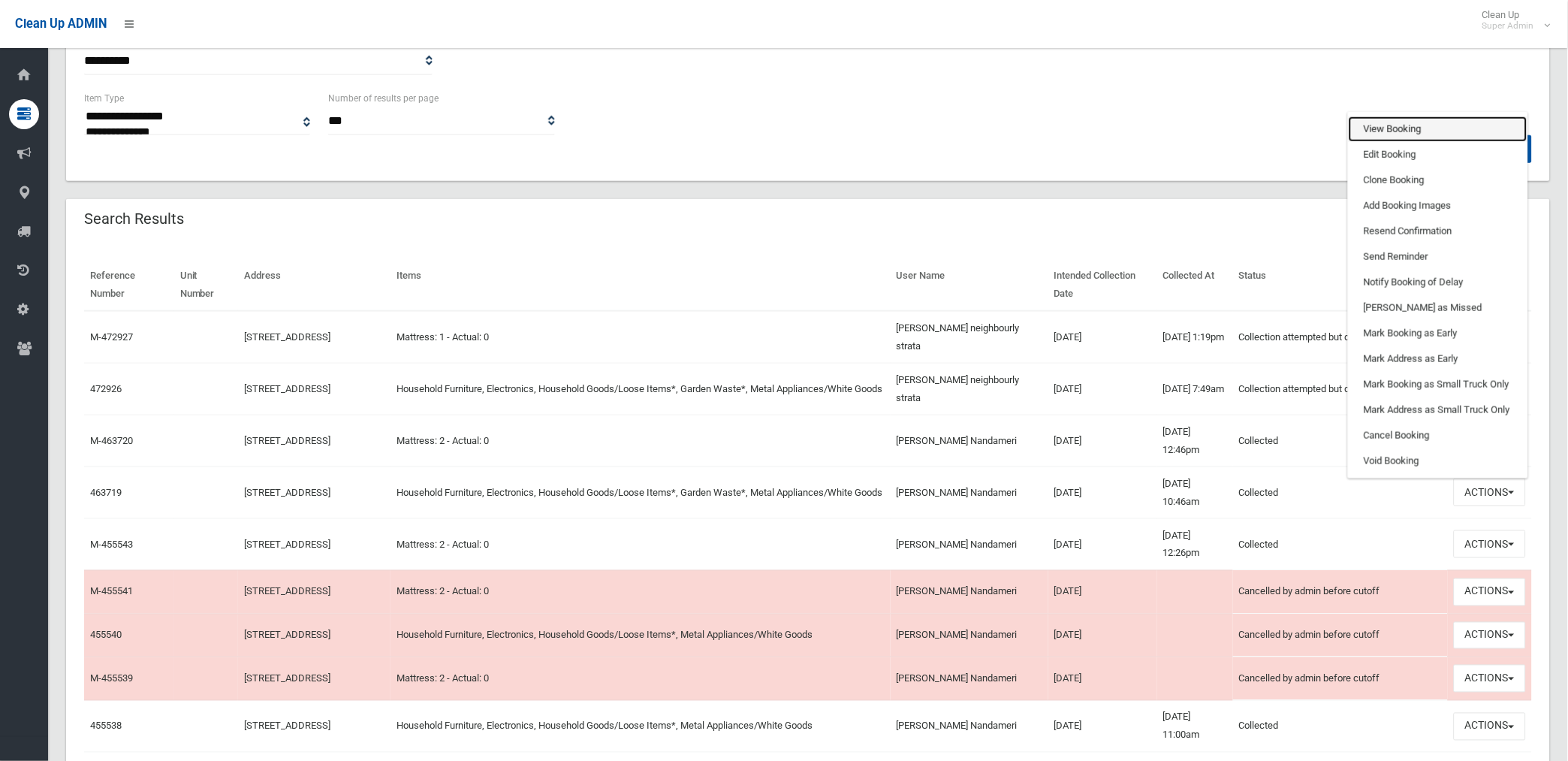
click at [1378, 123] on link "View Booking" at bounding box center [1437, 129] width 178 height 25
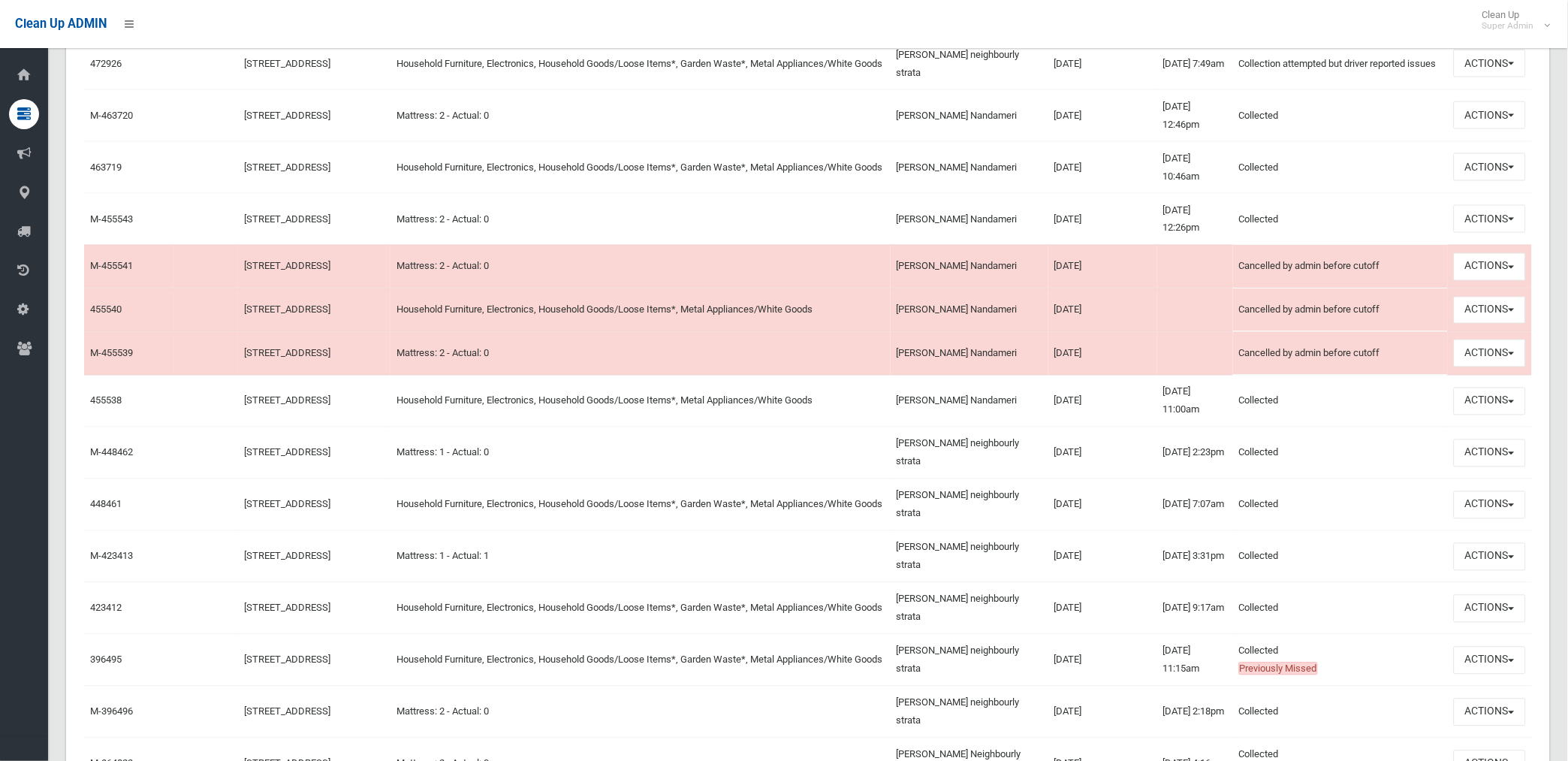
scroll to position [667, 0]
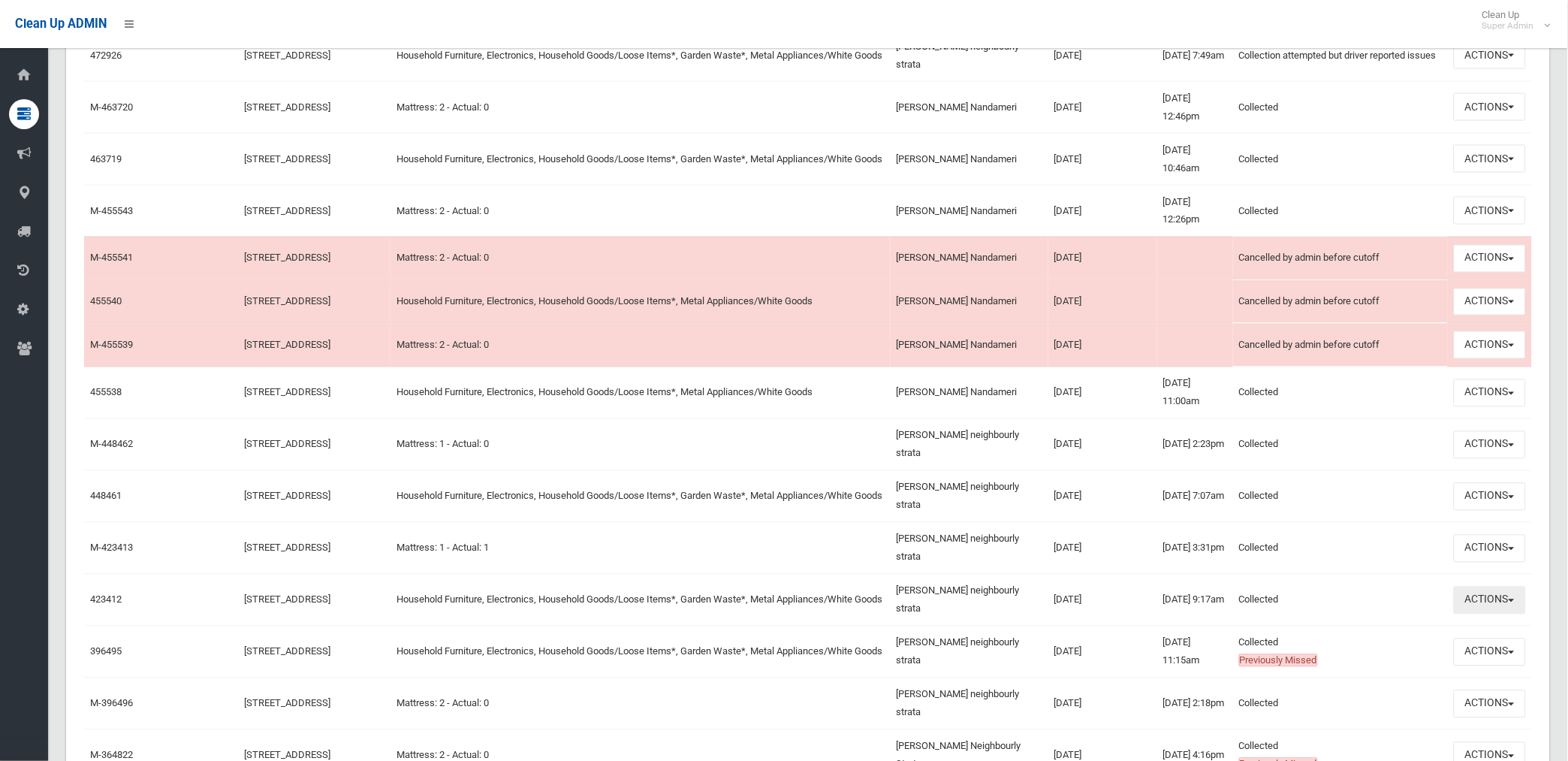
click at [1491, 597] on button "Actions" at bounding box center [1490, 601] width 72 height 28
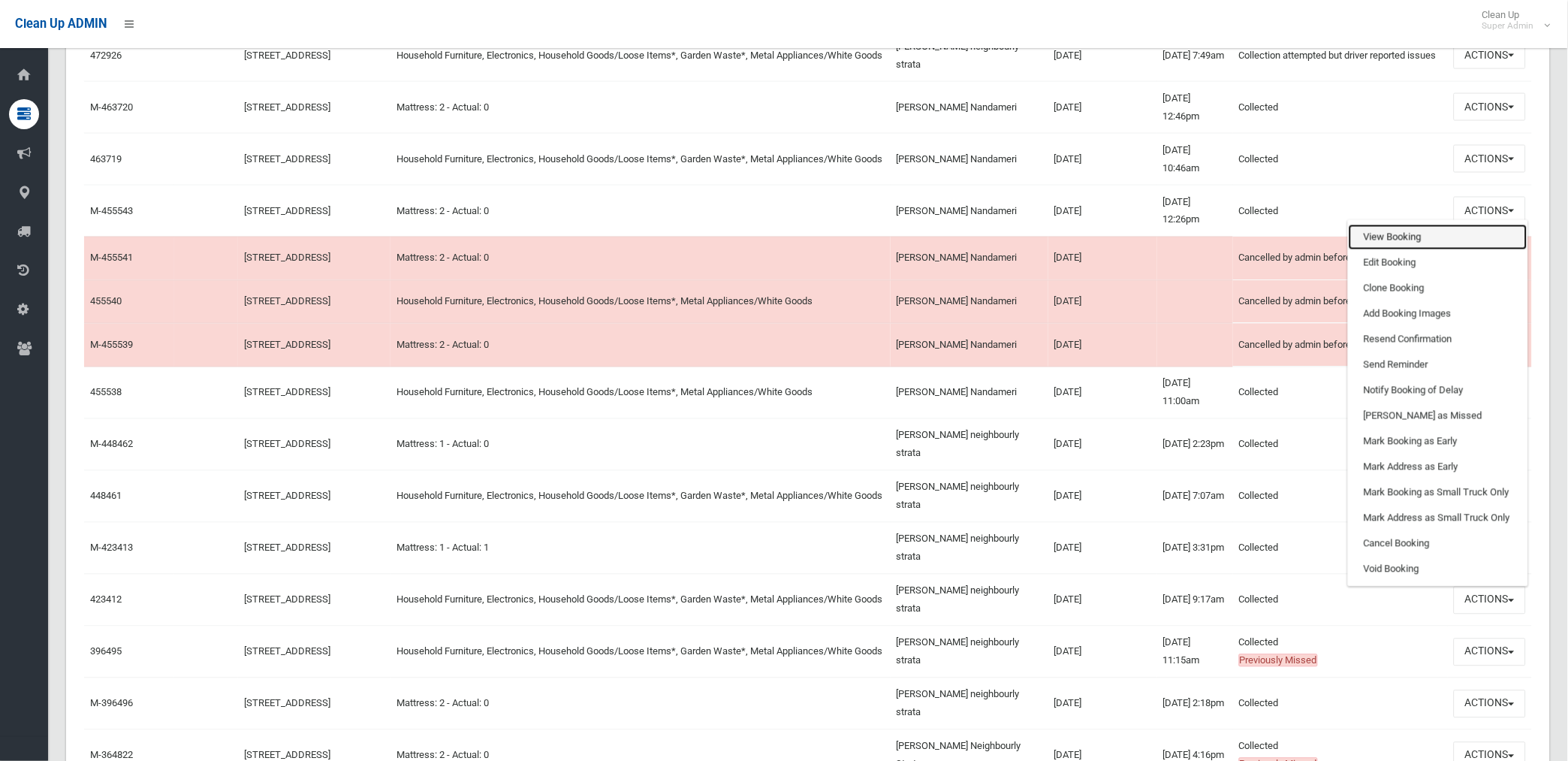
click at [1428, 233] on link "View Booking" at bounding box center [1437, 237] width 178 height 25
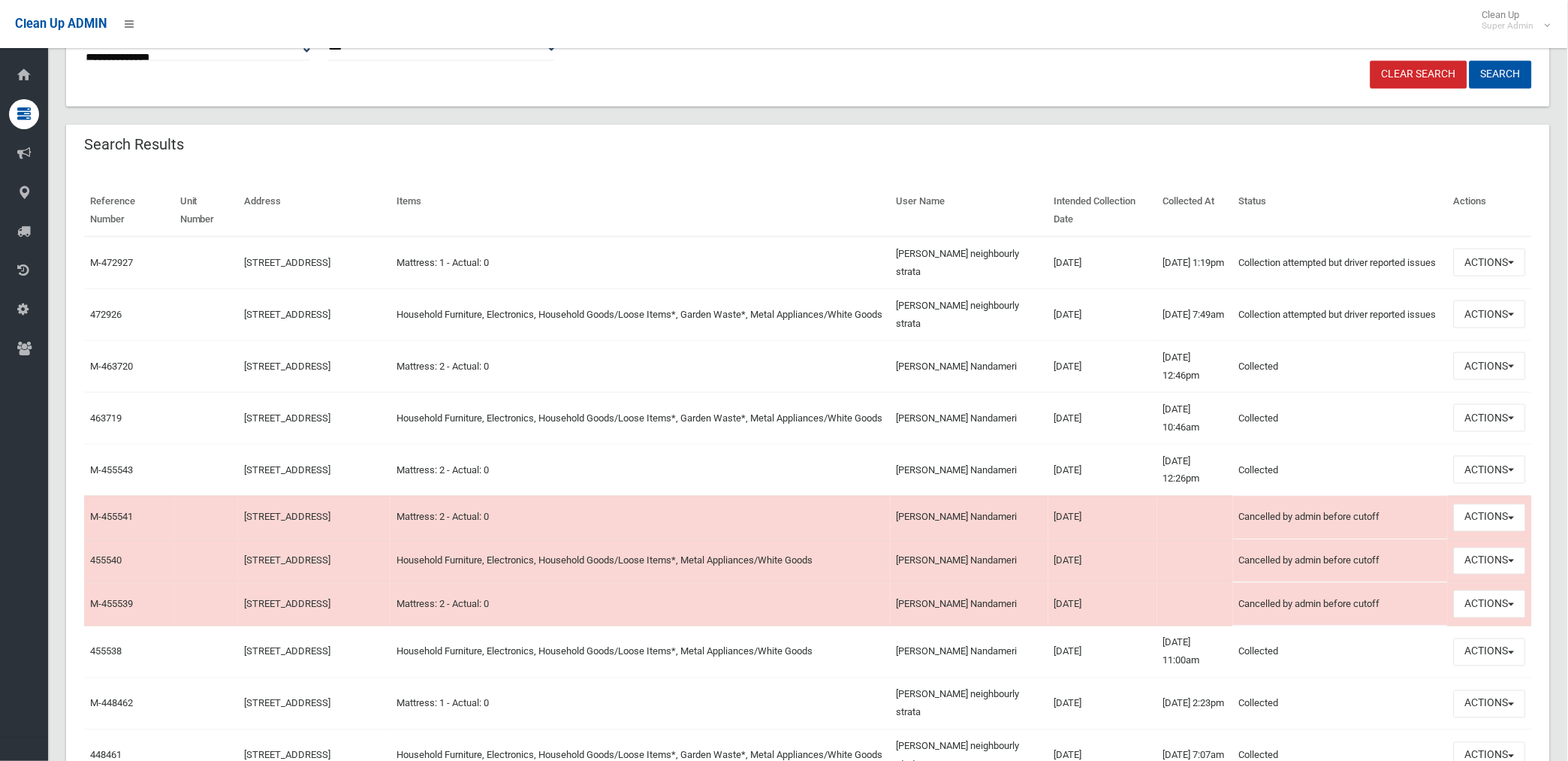
scroll to position [417, 0]
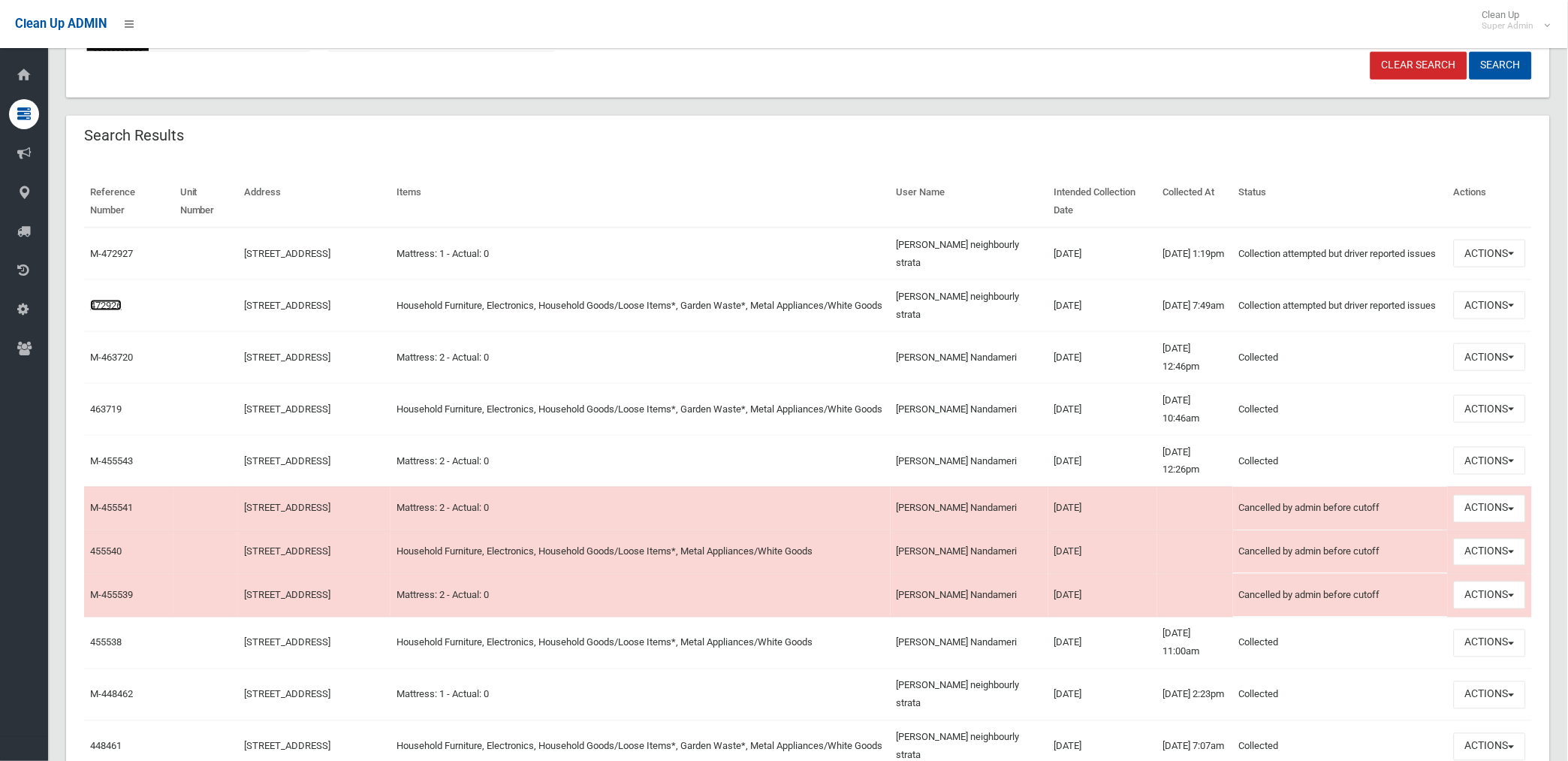
click at [90, 309] on link "472926" at bounding box center [105, 305] width 31 height 11
click at [1470, 301] on button "Actions" at bounding box center [1490, 306] width 72 height 28
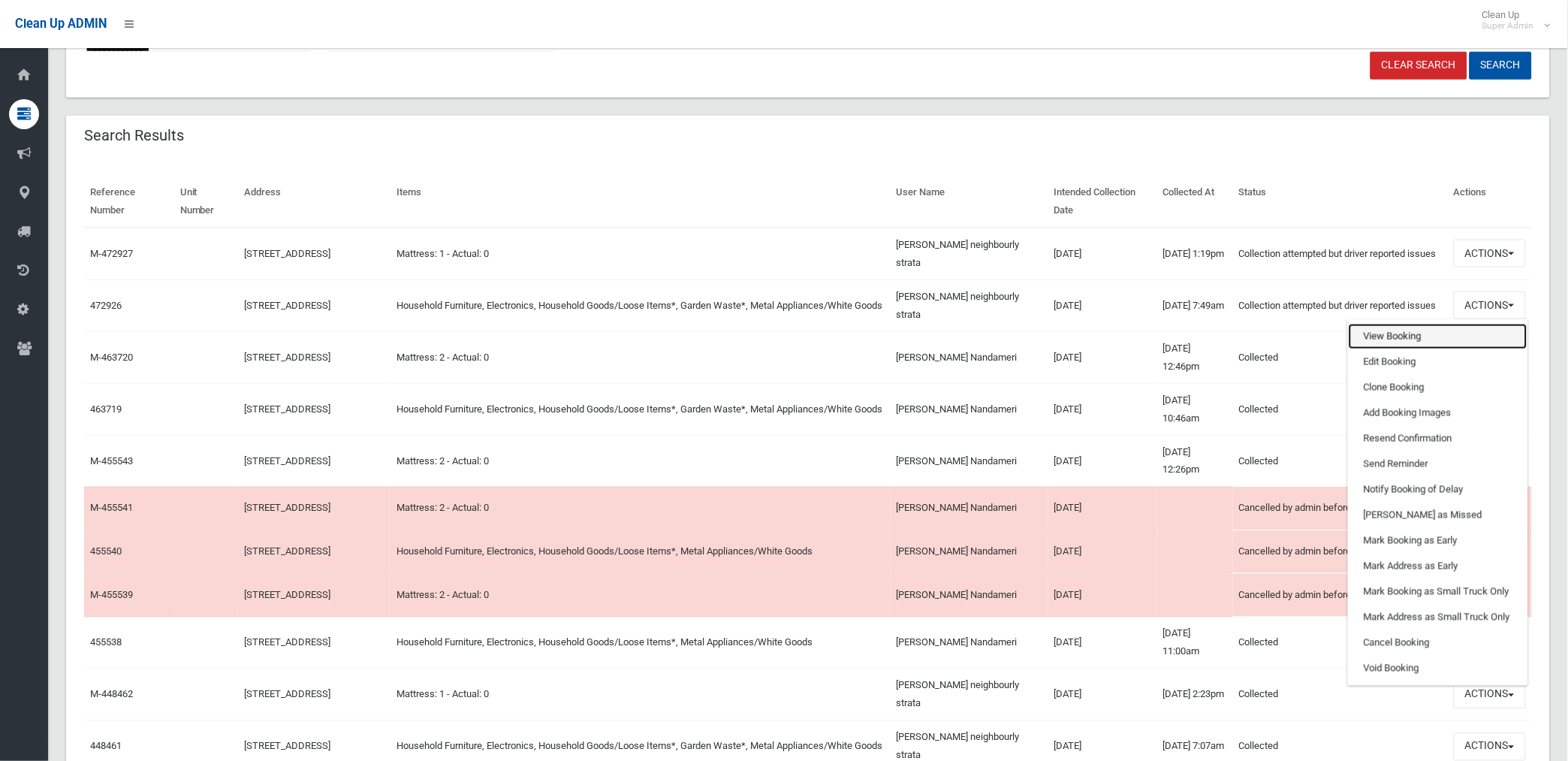
click at [1385, 328] on link "View Booking" at bounding box center [1437, 336] width 178 height 25
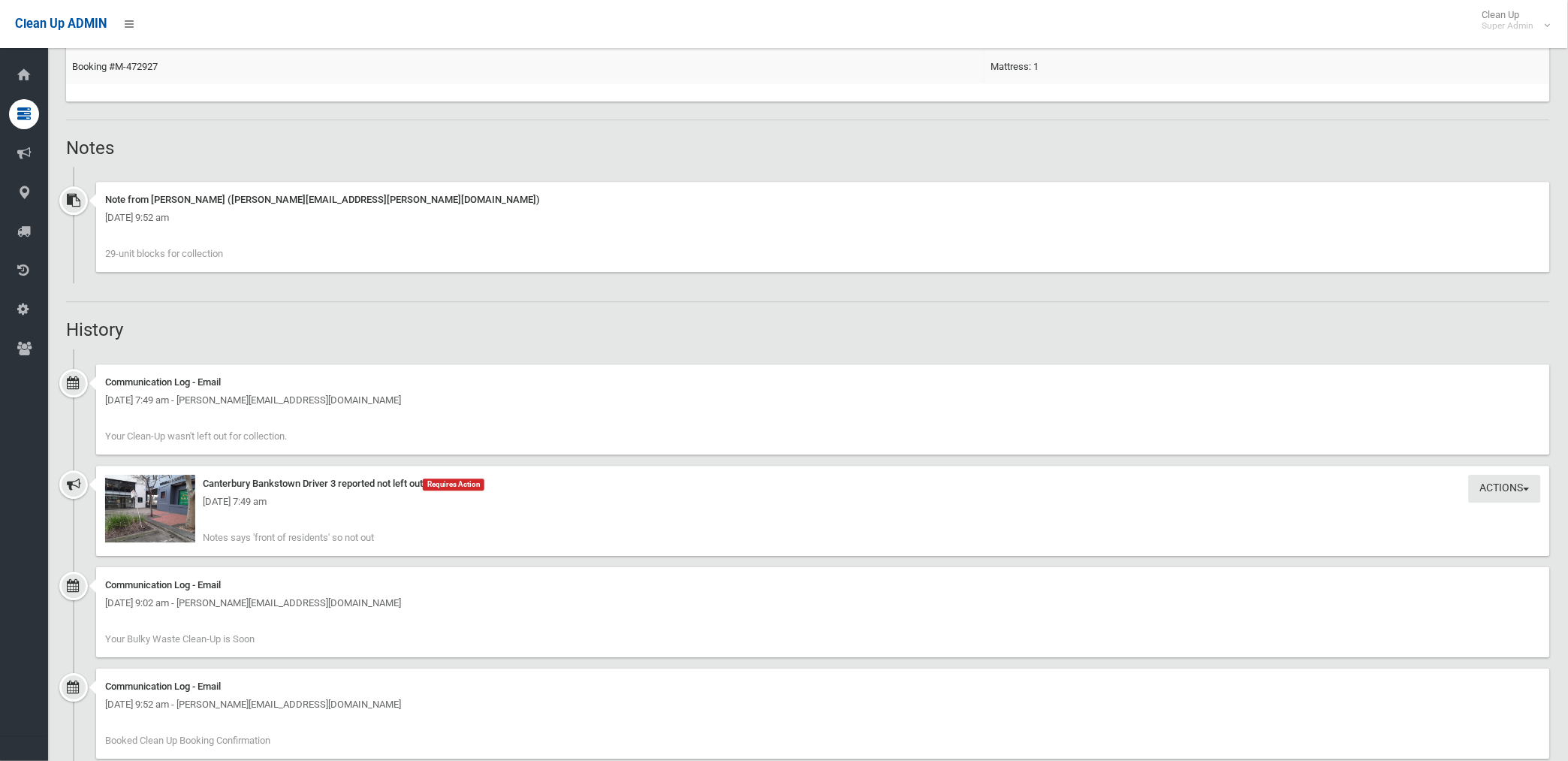
scroll to position [985, 0]
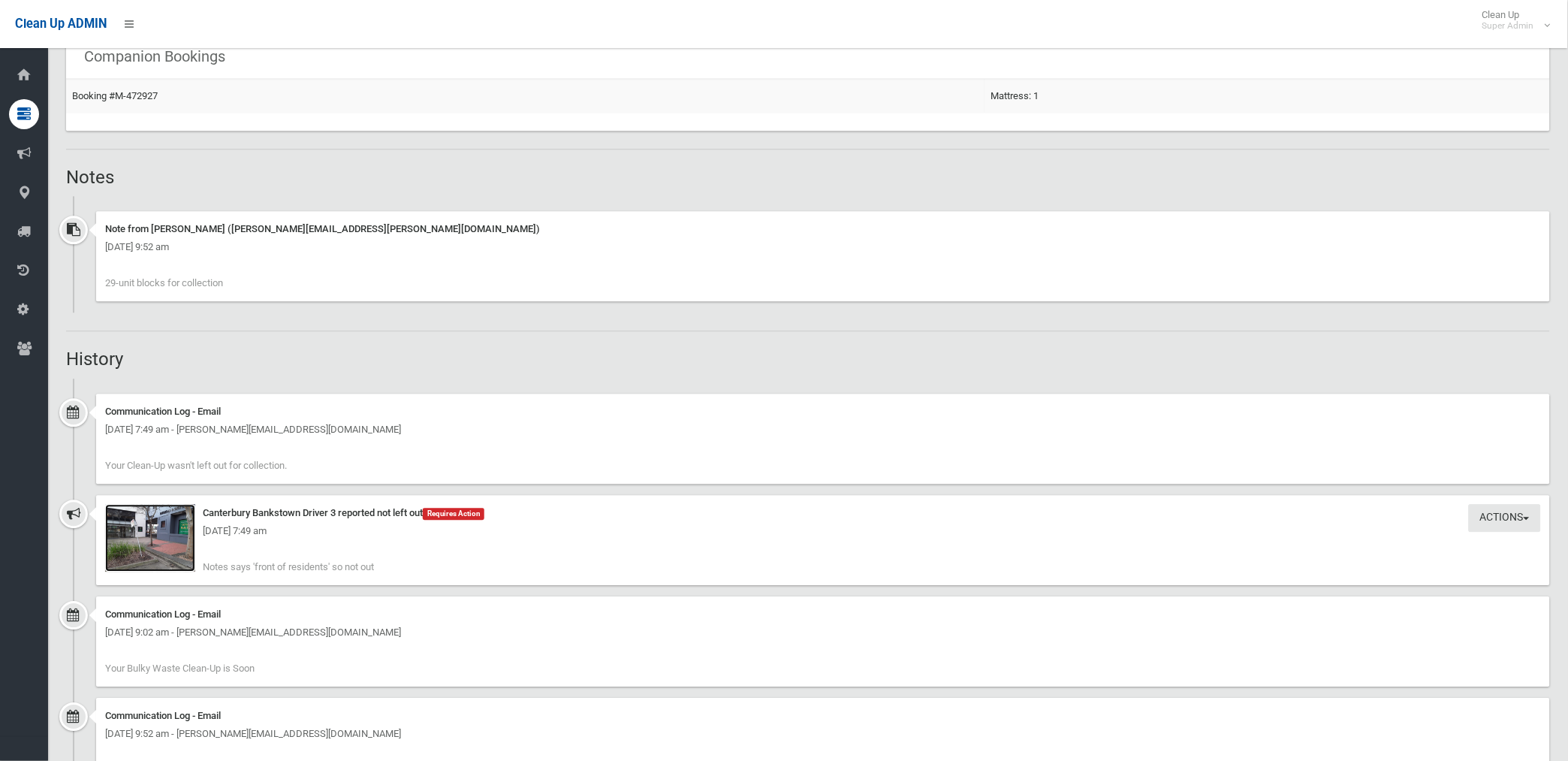
click at [152, 550] on img at bounding box center [150, 538] width 90 height 68
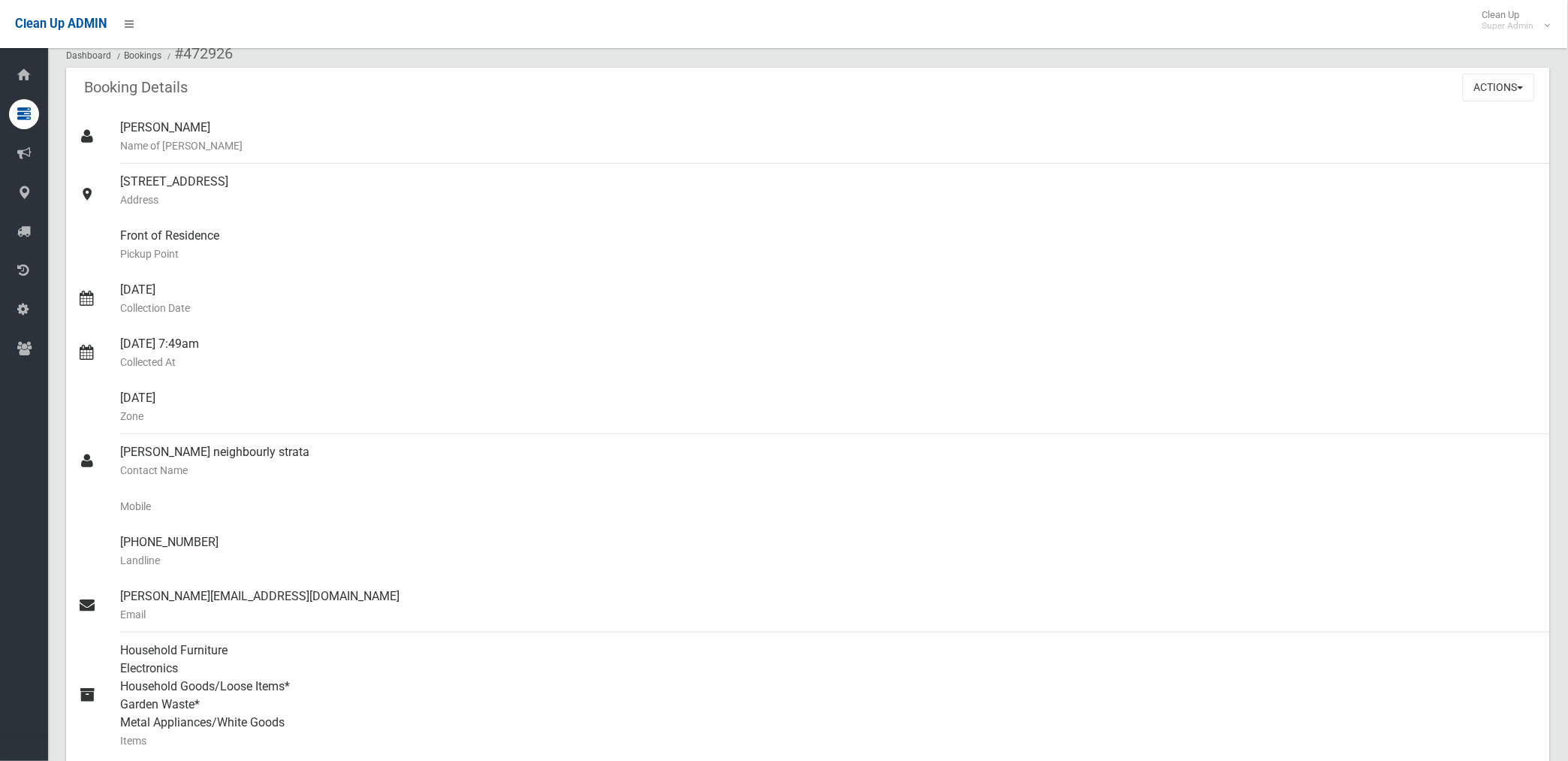
scroll to position [0, 0]
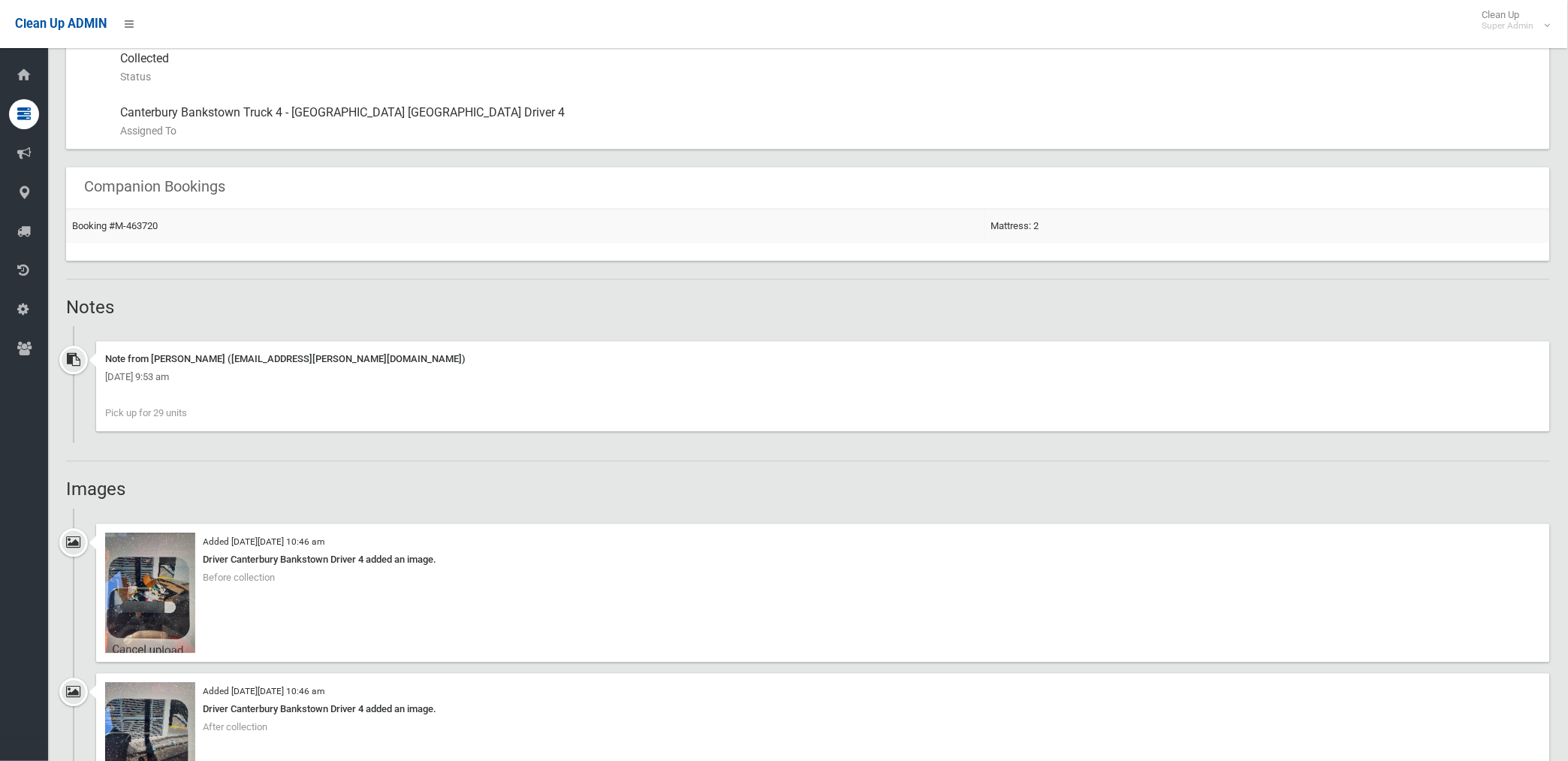
scroll to position [918, 0]
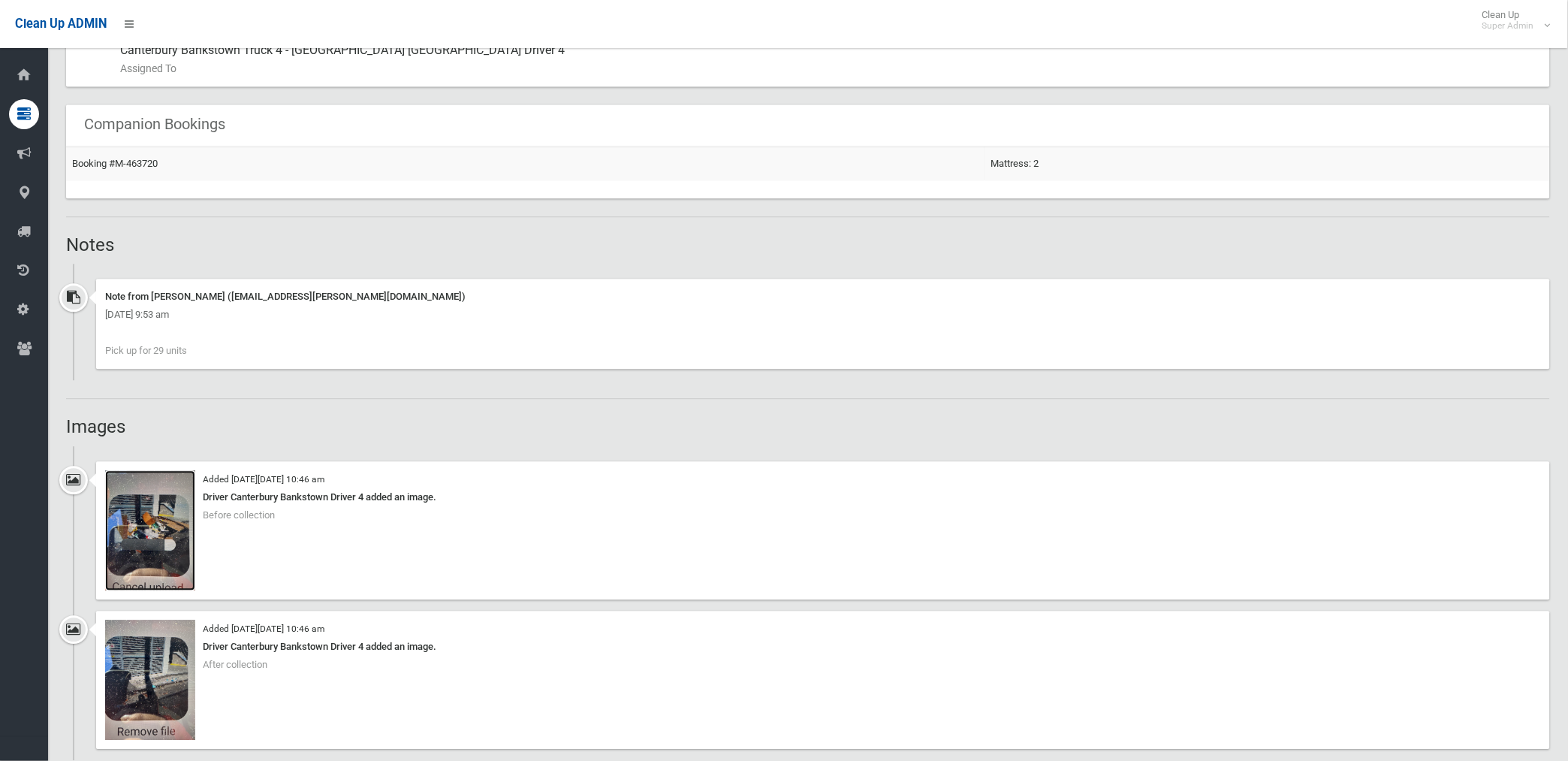
click at [166, 554] on img at bounding box center [150, 530] width 90 height 120
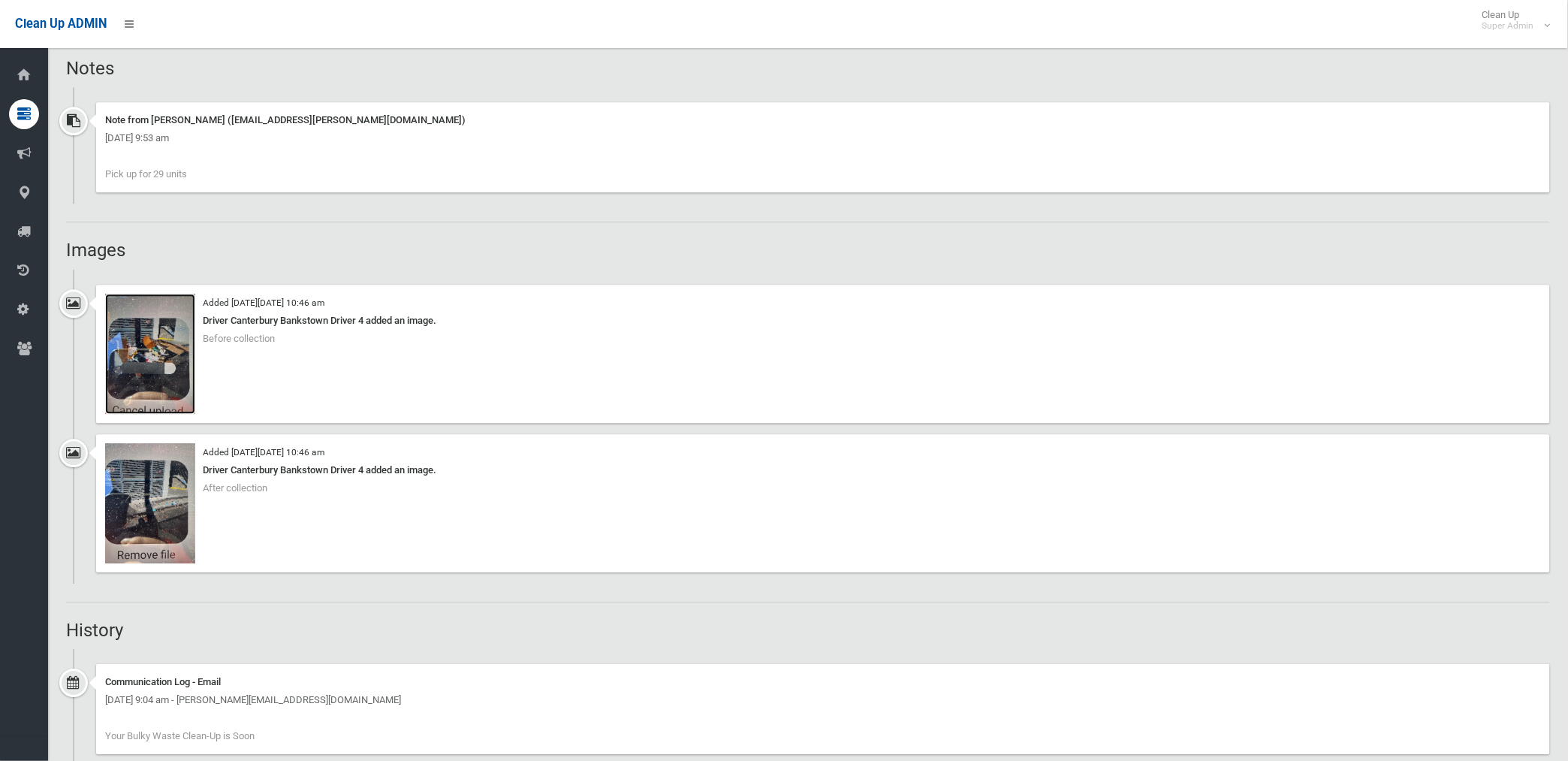
scroll to position [1168, 0]
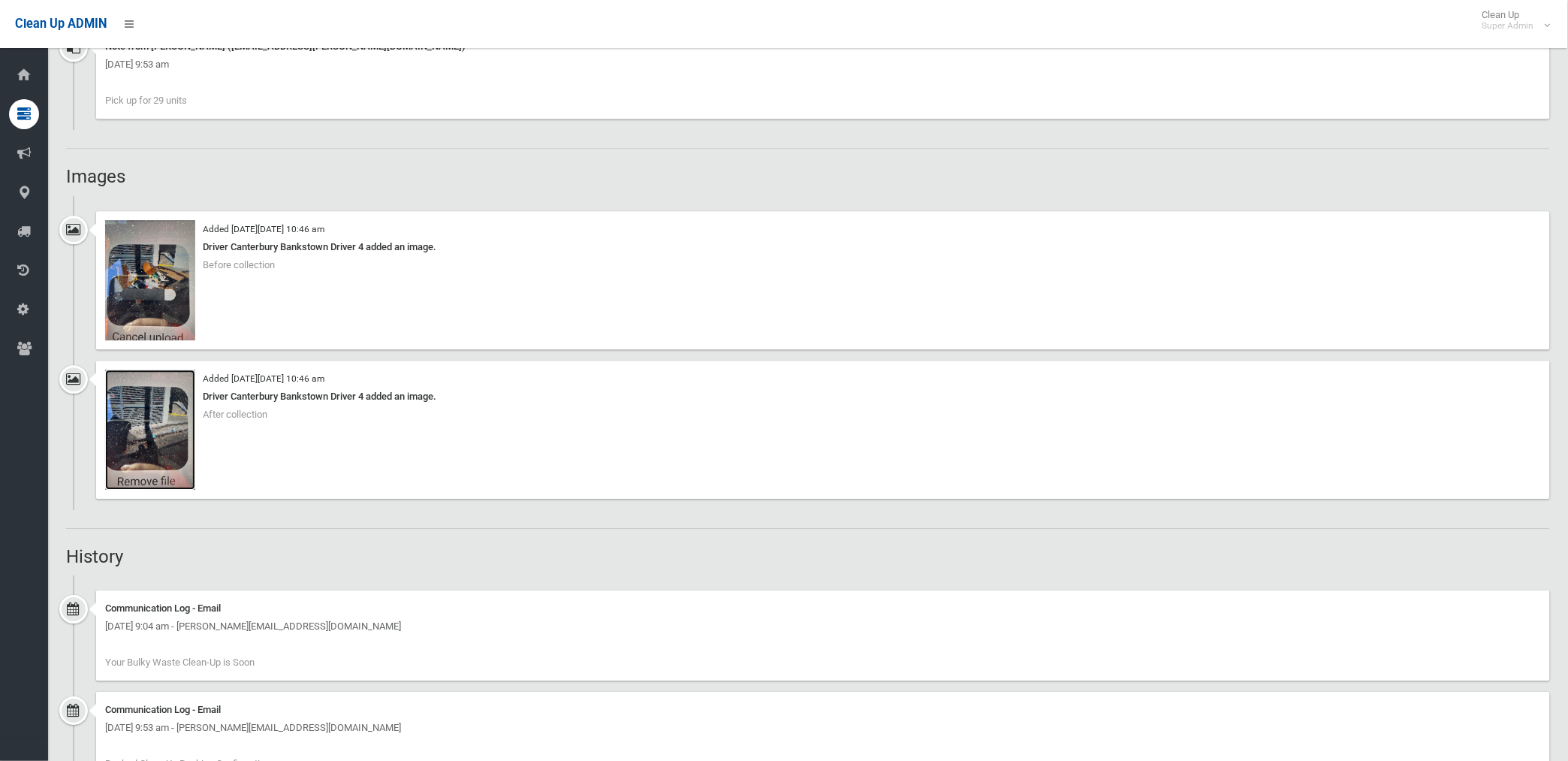
click at [156, 450] on img at bounding box center [150, 429] width 90 height 120
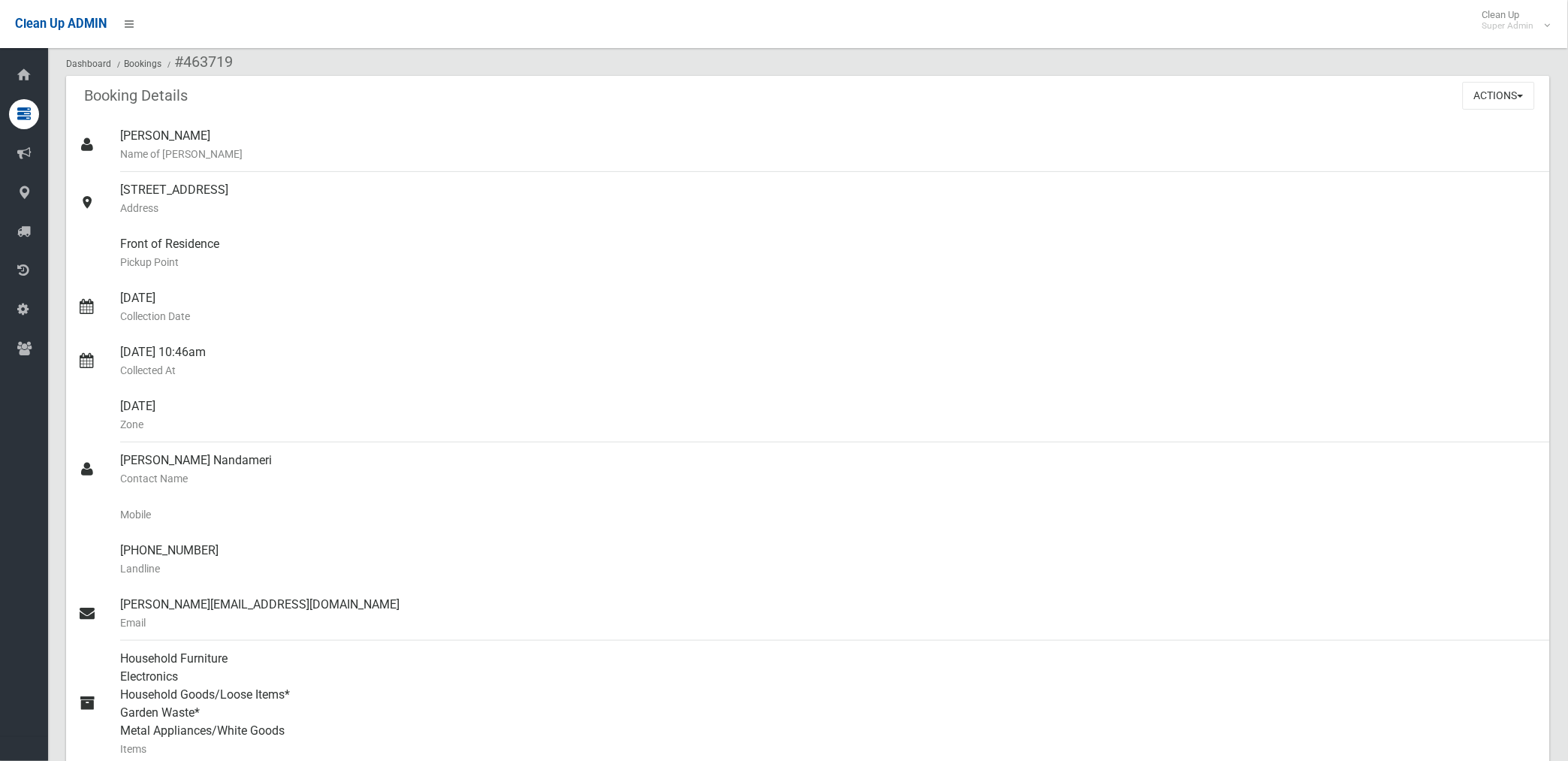
scroll to position [0, 0]
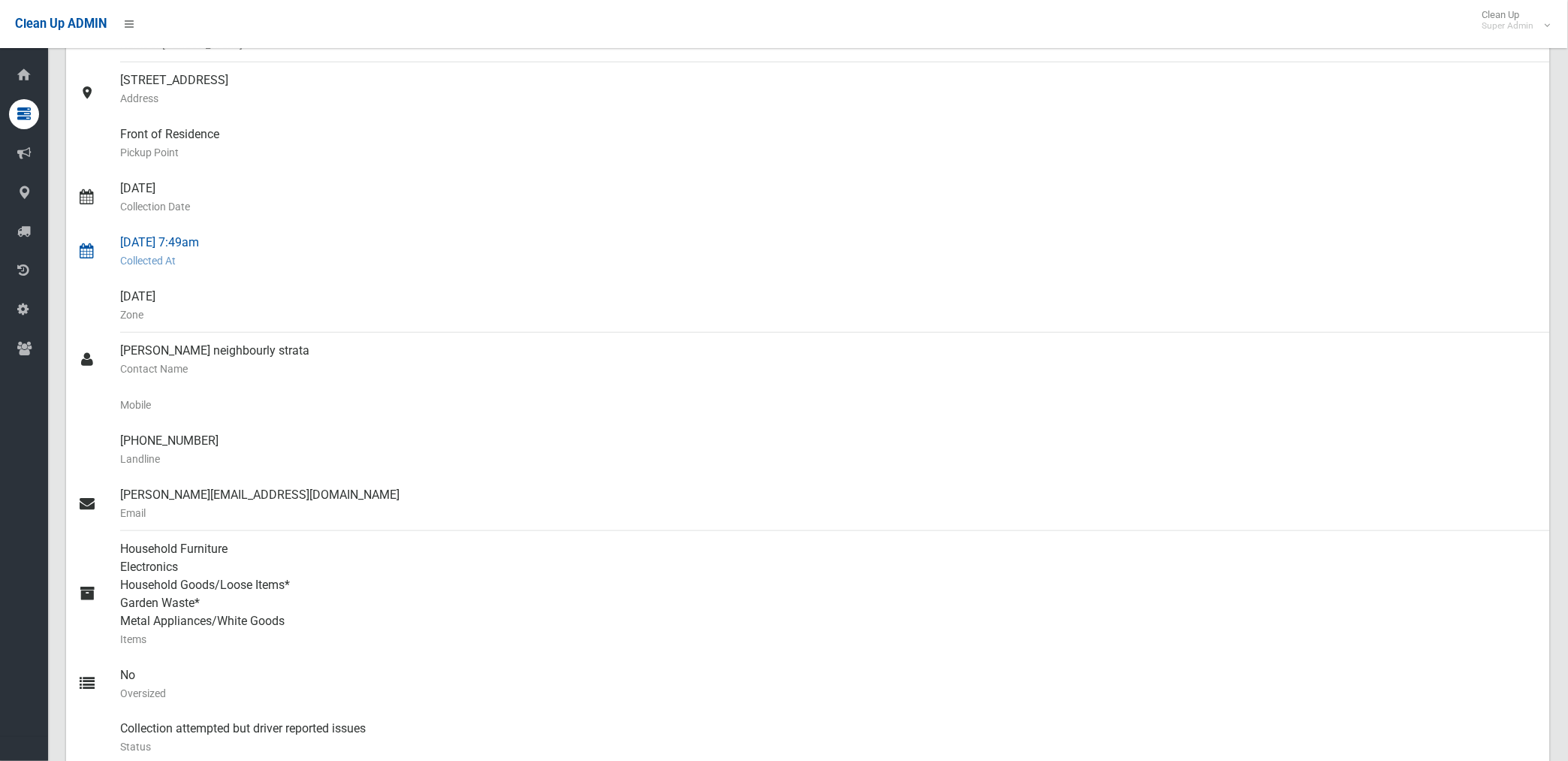
scroll to position [250, 0]
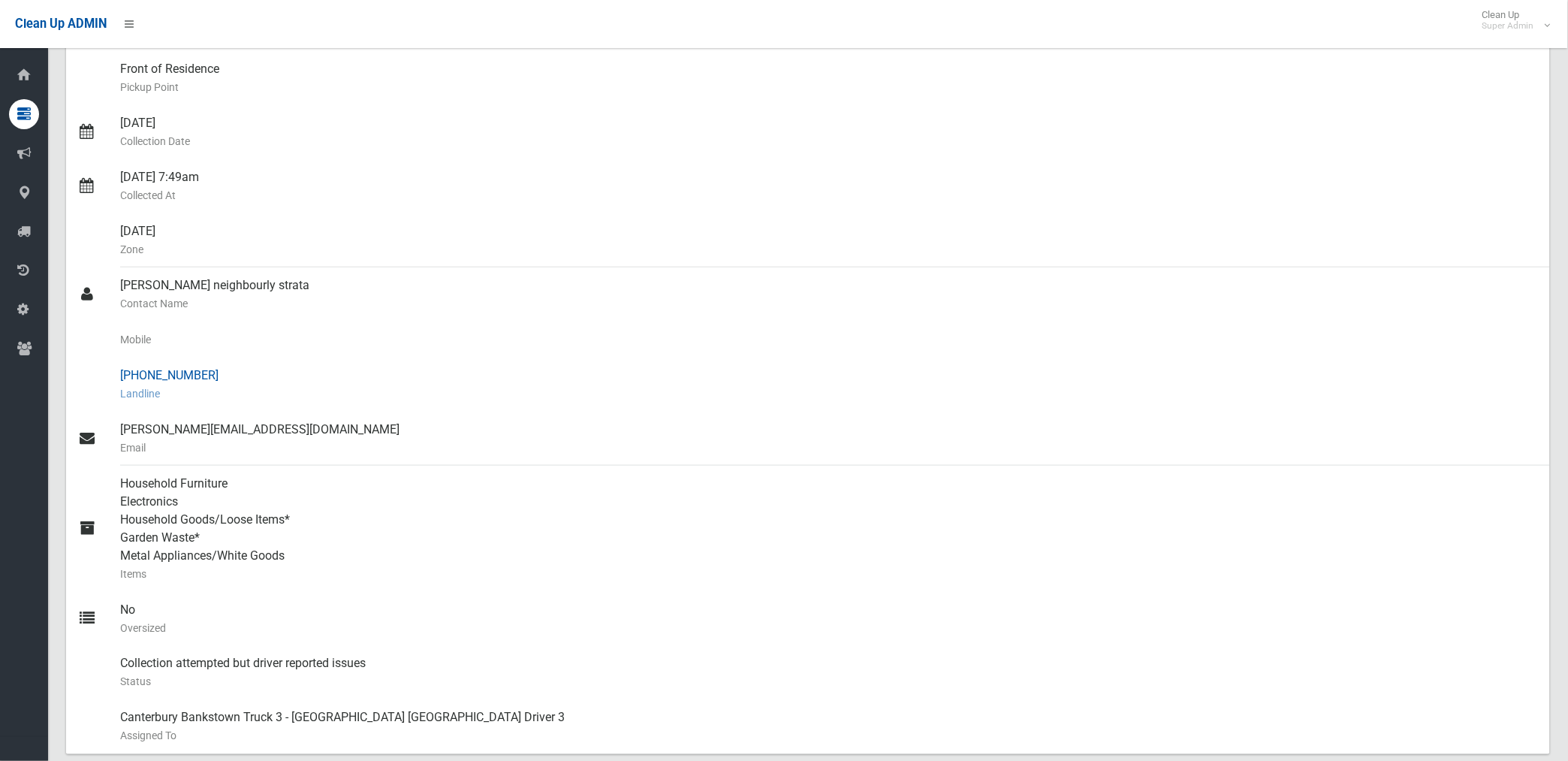
drag, startPoint x: 146, startPoint y: 371, endPoint x: 199, endPoint y: 370, distance: 53.0
click at [199, 370] on div "[PHONE_NUMBER] Landline" at bounding box center [829, 385] width 1417 height 54
drag, startPoint x: 199, startPoint y: 370, endPoint x: 184, endPoint y: 375, distance: 15.8
copy div "9704 6959"
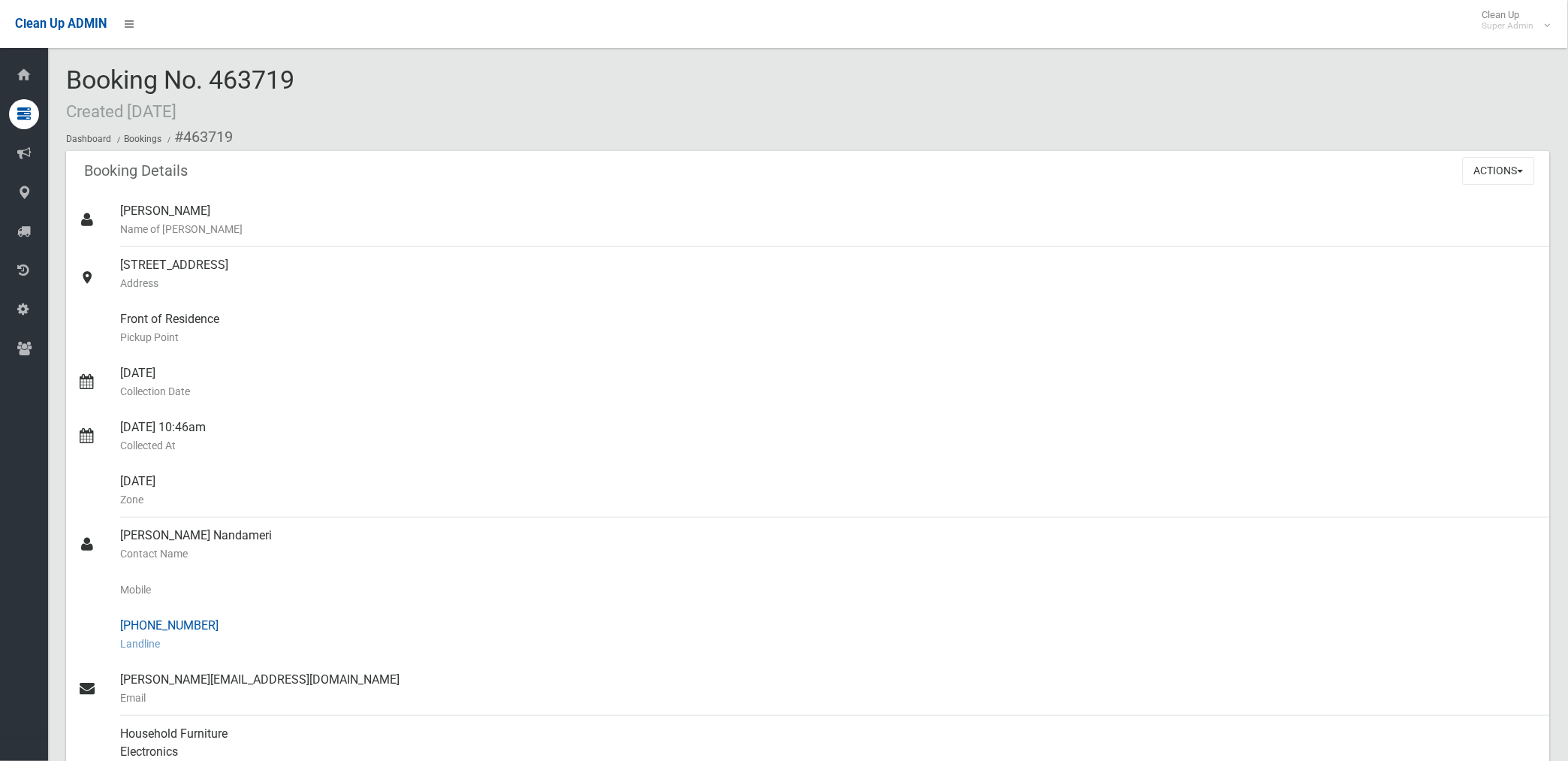
drag, startPoint x: 147, startPoint y: 624, endPoint x: 204, endPoint y: 624, distance: 57.0
click at [204, 624] on div "(02) 9704 6959 Landline" at bounding box center [829, 635] width 1417 height 54
copy div "9704 6959"
drag, startPoint x: 145, startPoint y: 626, endPoint x: 221, endPoint y: 625, distance: 76.0
click at [221, 625] on div "[PHONE_NUMBER] Landline" at bounding box center [829, 635] width 1417 height 54
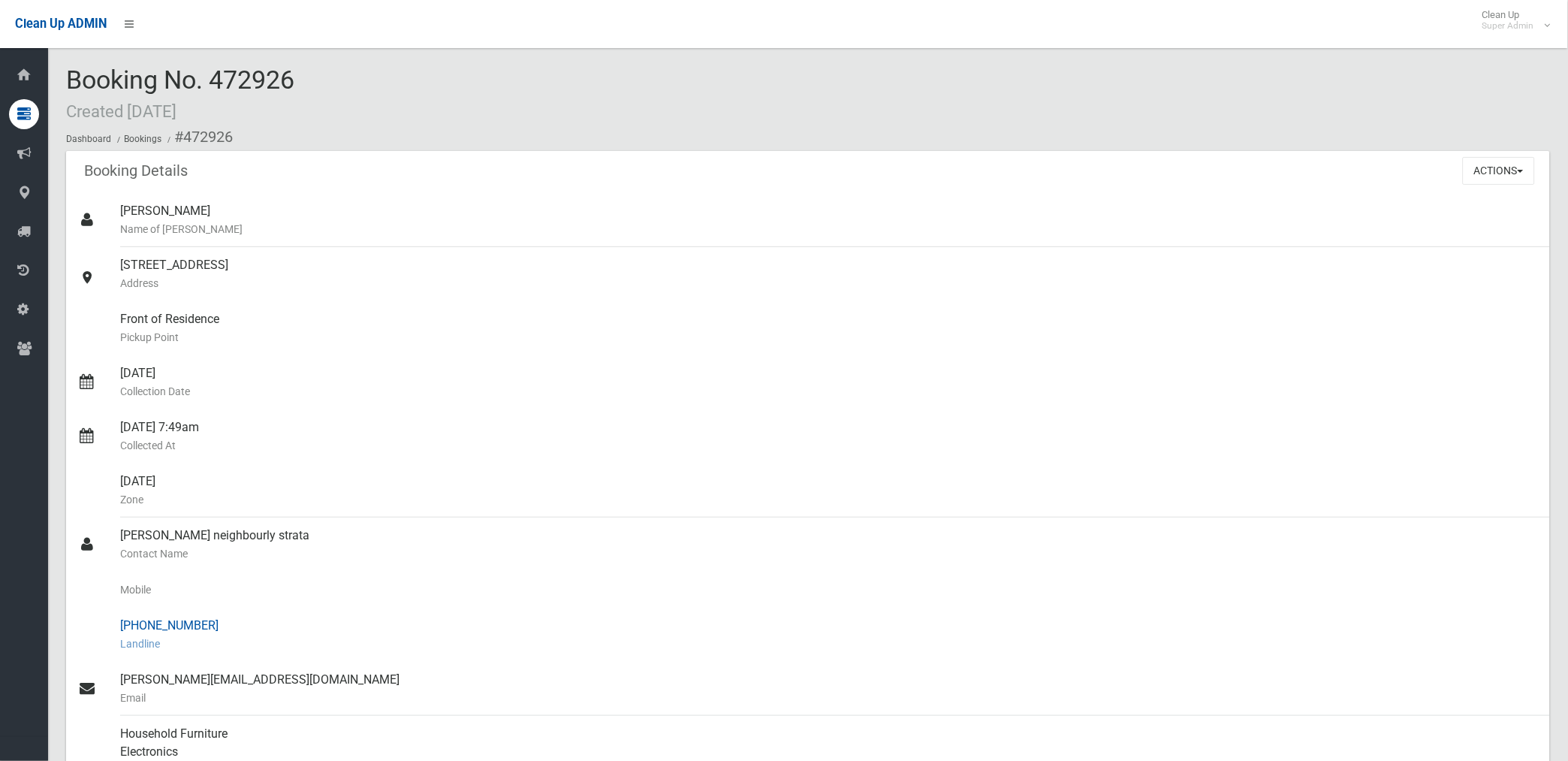
drag, startPoint x: 221, startPoint y: 625, endPoint x: 171, endPoint y: 620, distance: 50.2
copy div "9704 6959"
